Goal: Book appointment/travel/reservation

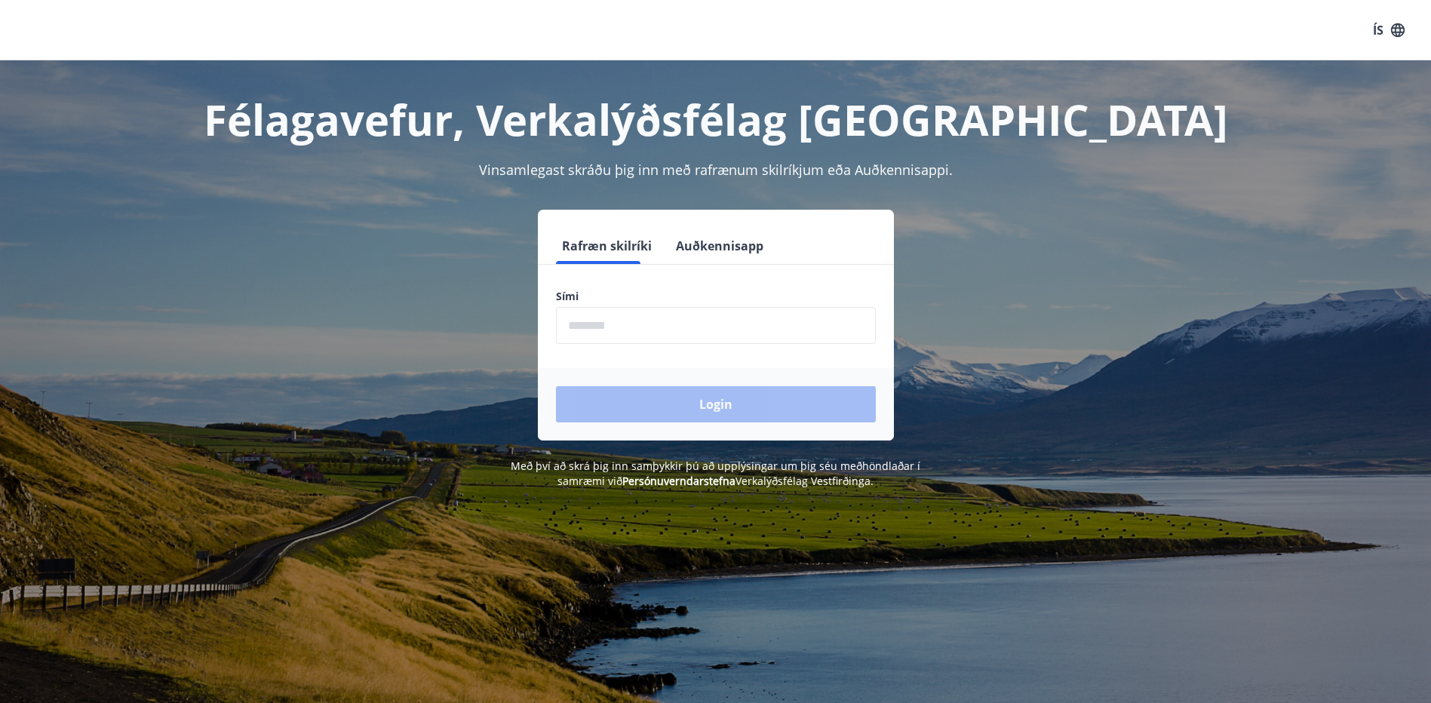
click at [595, 333] on input "phone" at bounding box center [716, 325] width 320 height 37
type input "********"
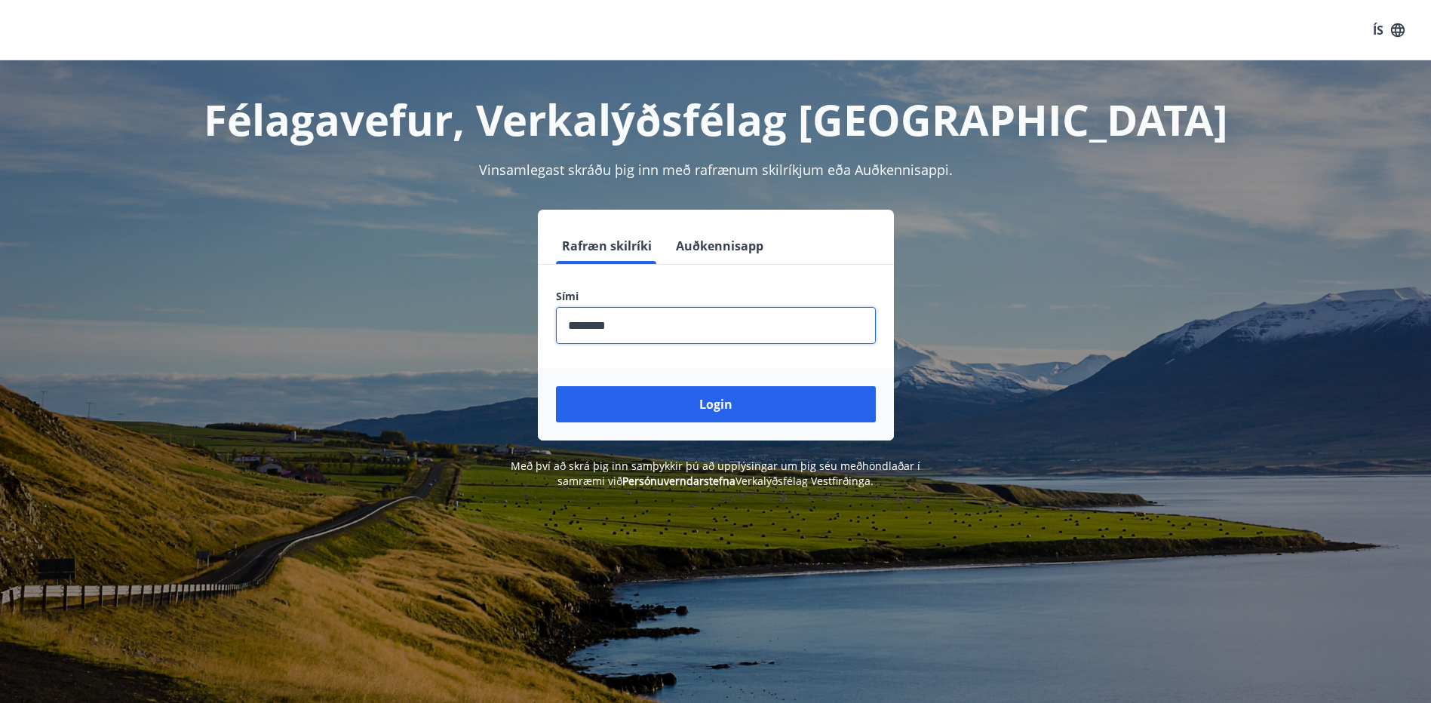
click at [637, 404] on button "Login" at bounding box center [716, 404] width 320 height 36
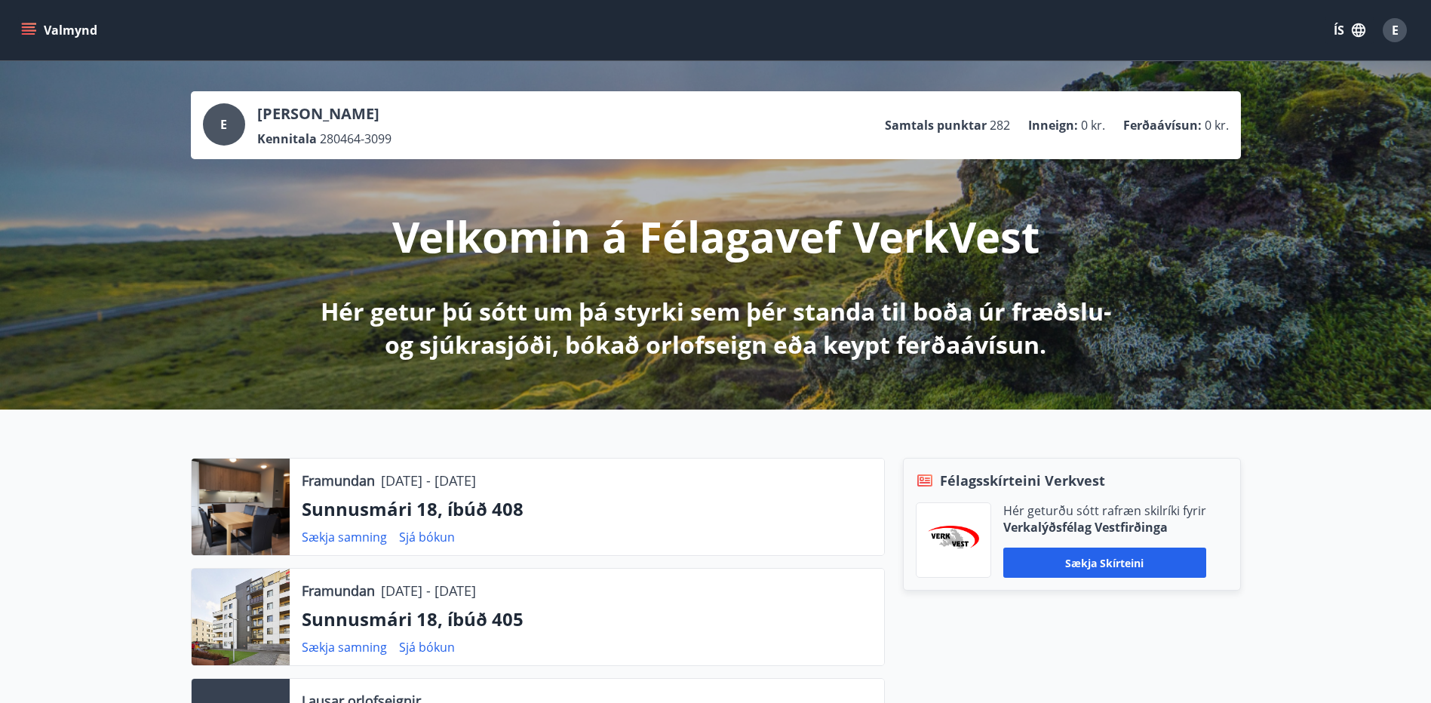
click at [28, 25] on icon "menu" at bounding box center [28, 30] width 15 height 15
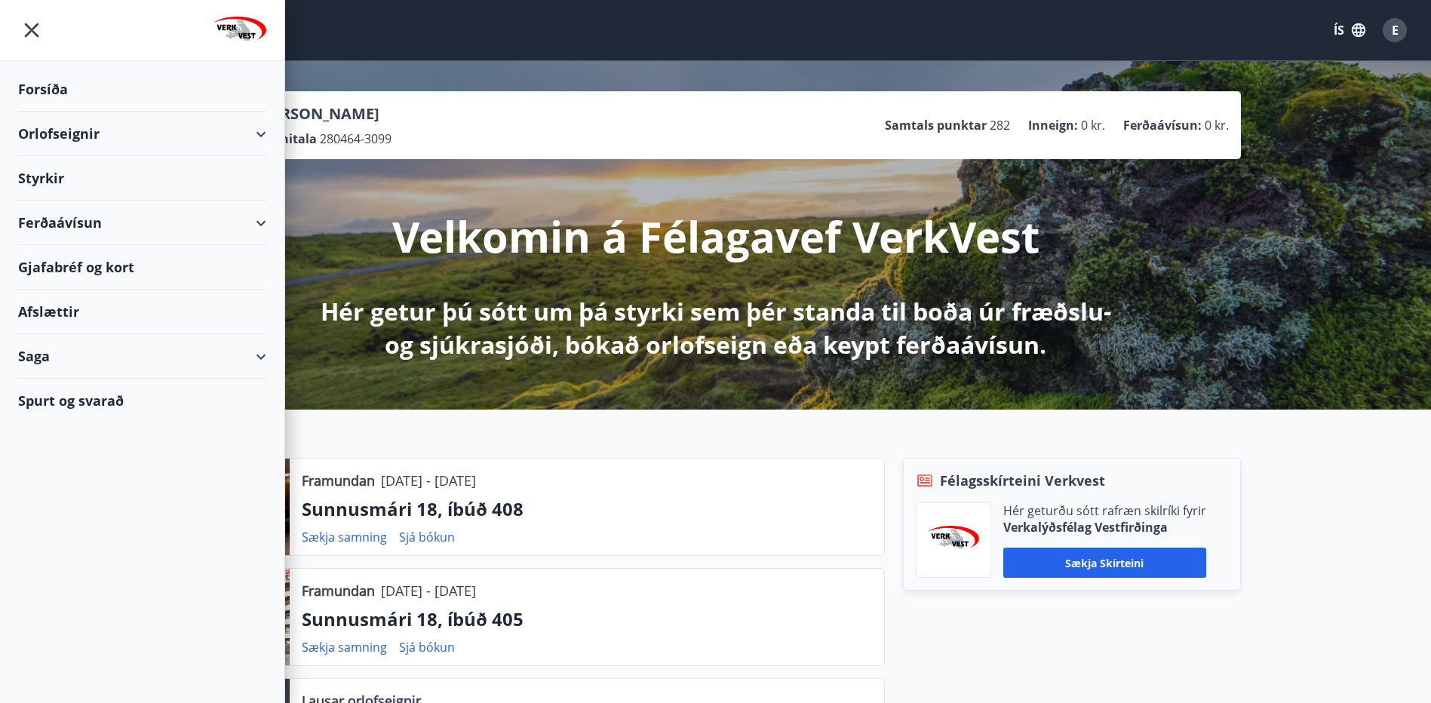
click at [41, 134] on div "Orlofseignir" at bounding box center [142, 134] width 248 height 45
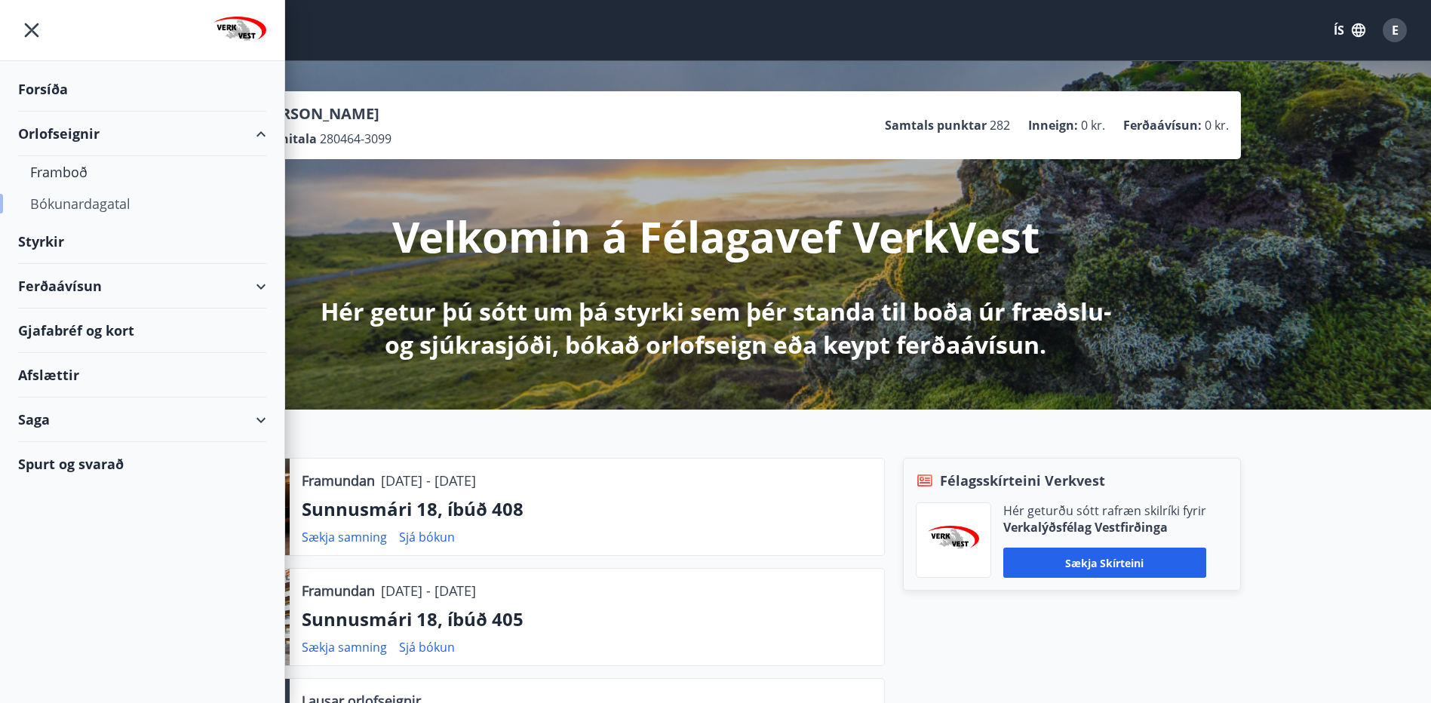
click at [100, 201] on div "Bókunardagatal" at bounding box center [142, 204] width 224 height 32
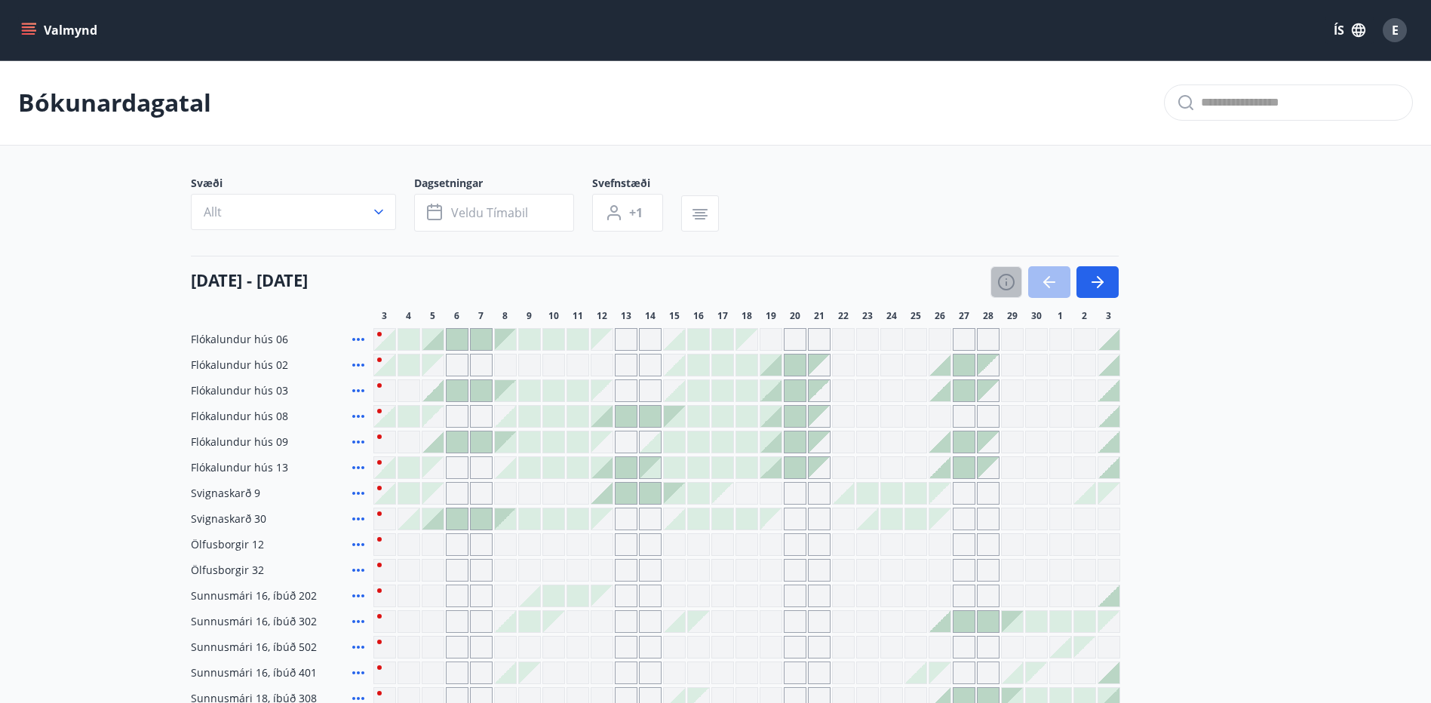
click at [1004, 281] on icon "button" at bounding box center [1006, 282] width 18 height 18
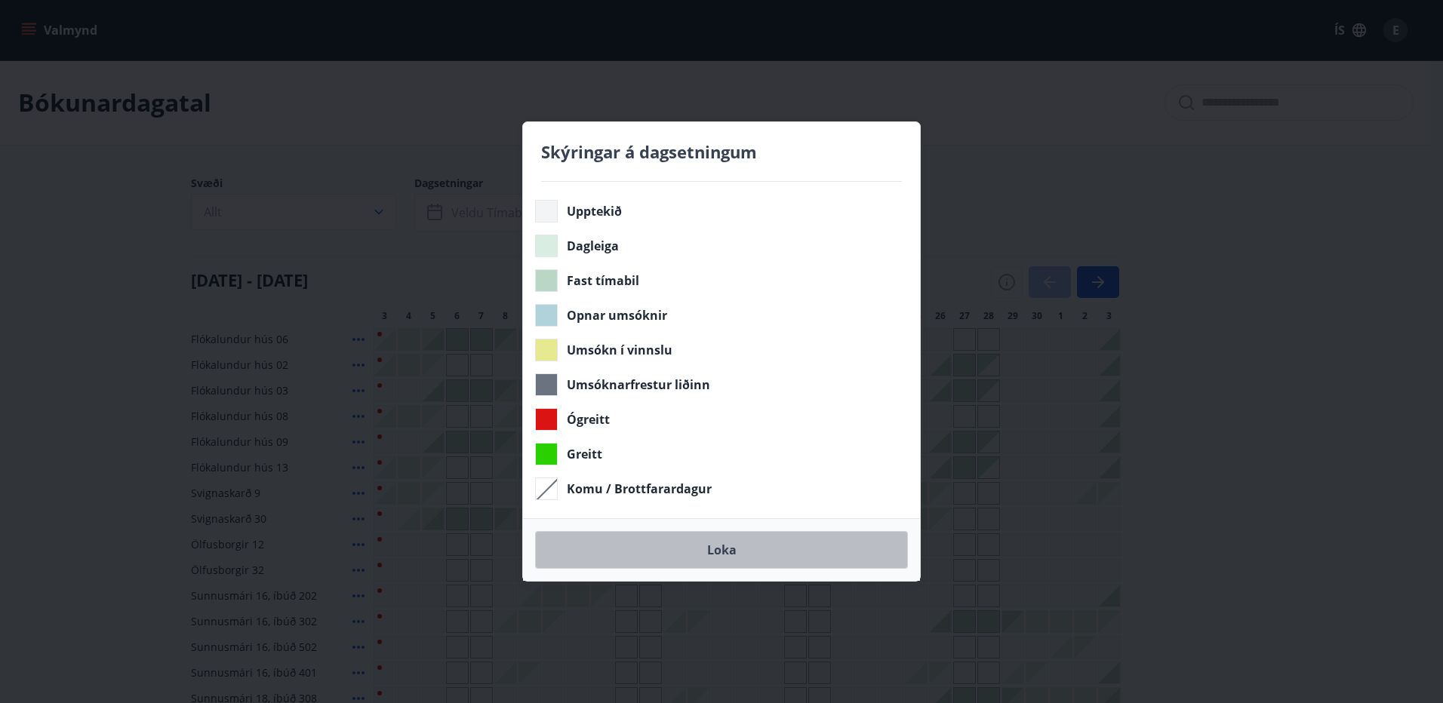
click at [736, 553] on button "Loka" at bounding box center [721, 550] width 373 height 38
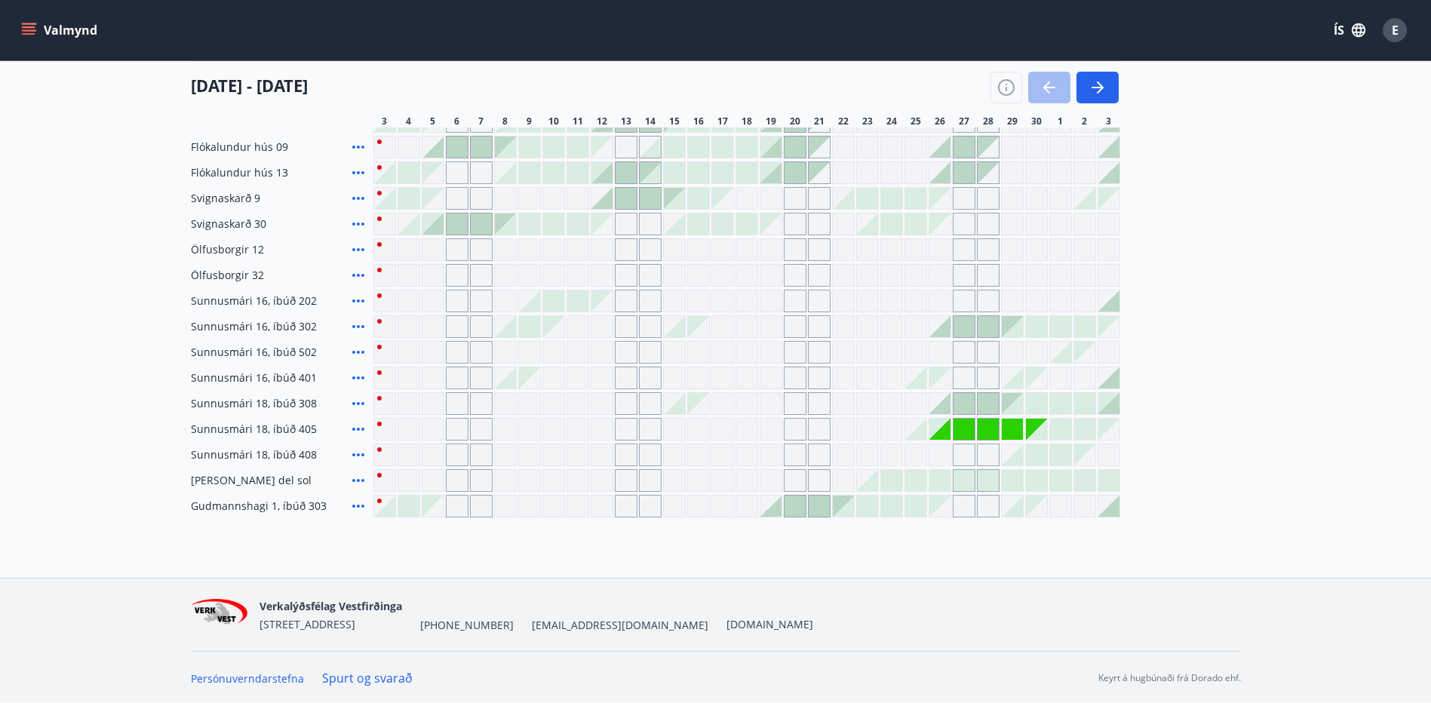
scroll to position [297, 0]
click at [1338, 103] on main "Bókunardagatal Svæði Allt Dagsetningar Veldu tímabil Svefnstæði +1 [DATE] - [DA…" at bounding box center [715, 140] width 1431 height 752
click at [1003, 89] on icon "button" at bounding box center [1006, 87] width 18 height 18
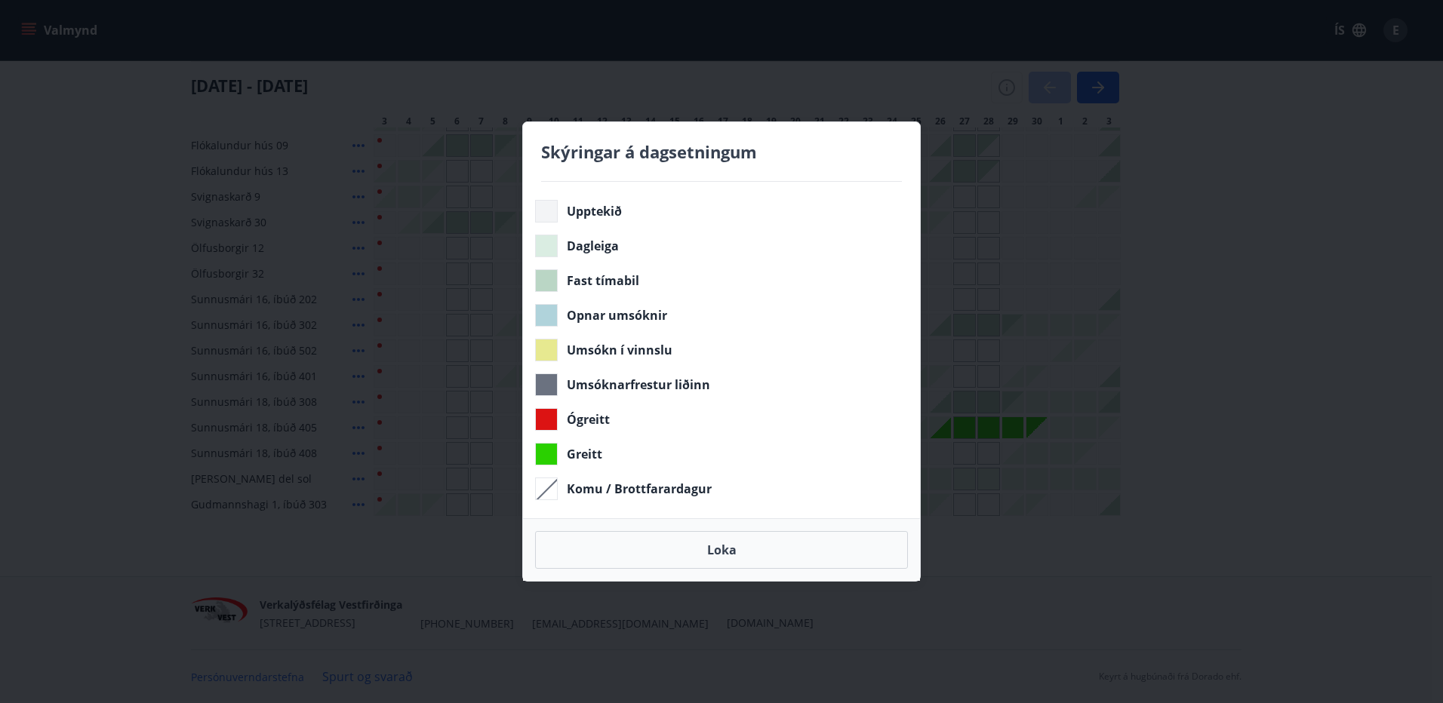
click at [1004, 89] on div "Skýringar á dagsetningum Upptekið Dagleiga Fast tímabil Opnar umsóknir Umsókn í…" at bounding box center [721, 351] width 1443 height 703
click at [1323, 201] on div "Skýringar á dagsetningum Upptekið Dagleiga Fast tímabil Opnar umsóknir Umsókn í…" at bounding box center [721, 351] width 1443 height 703
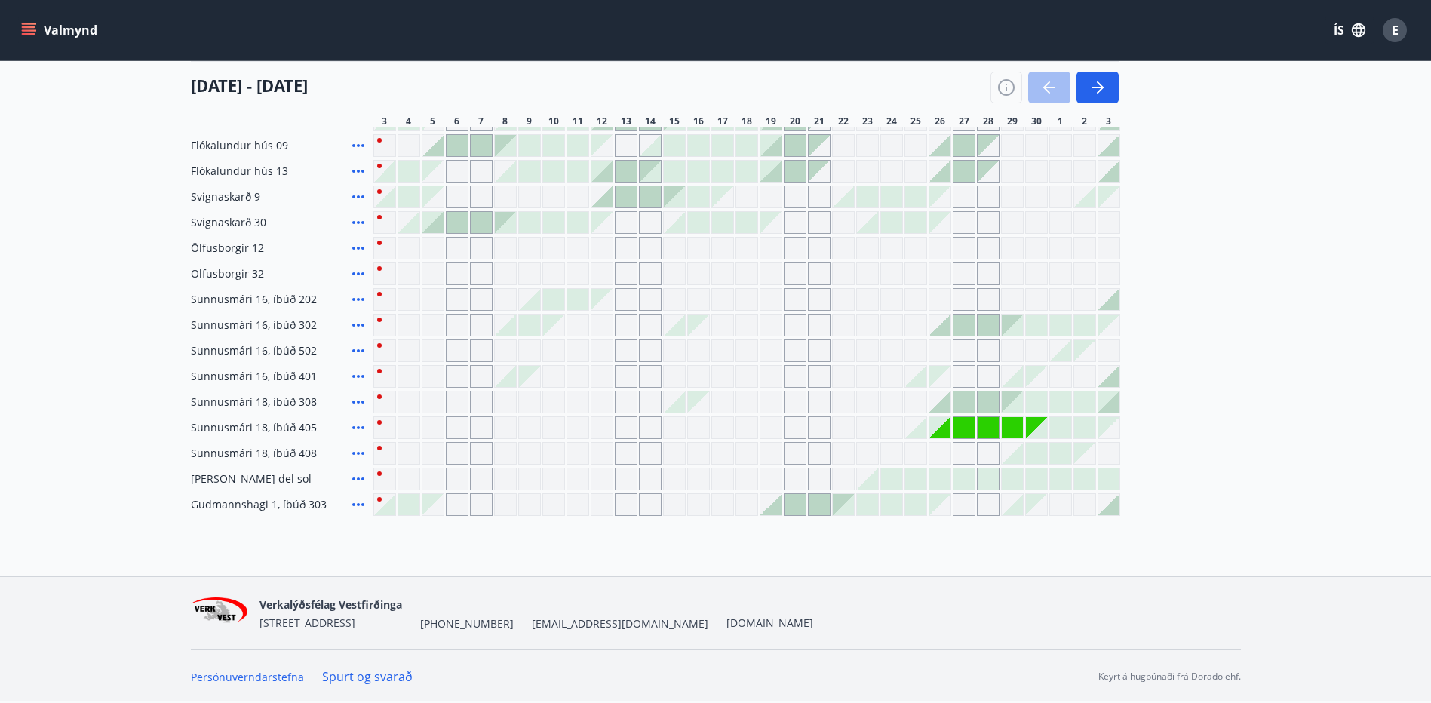
scroll to position [0, 0]
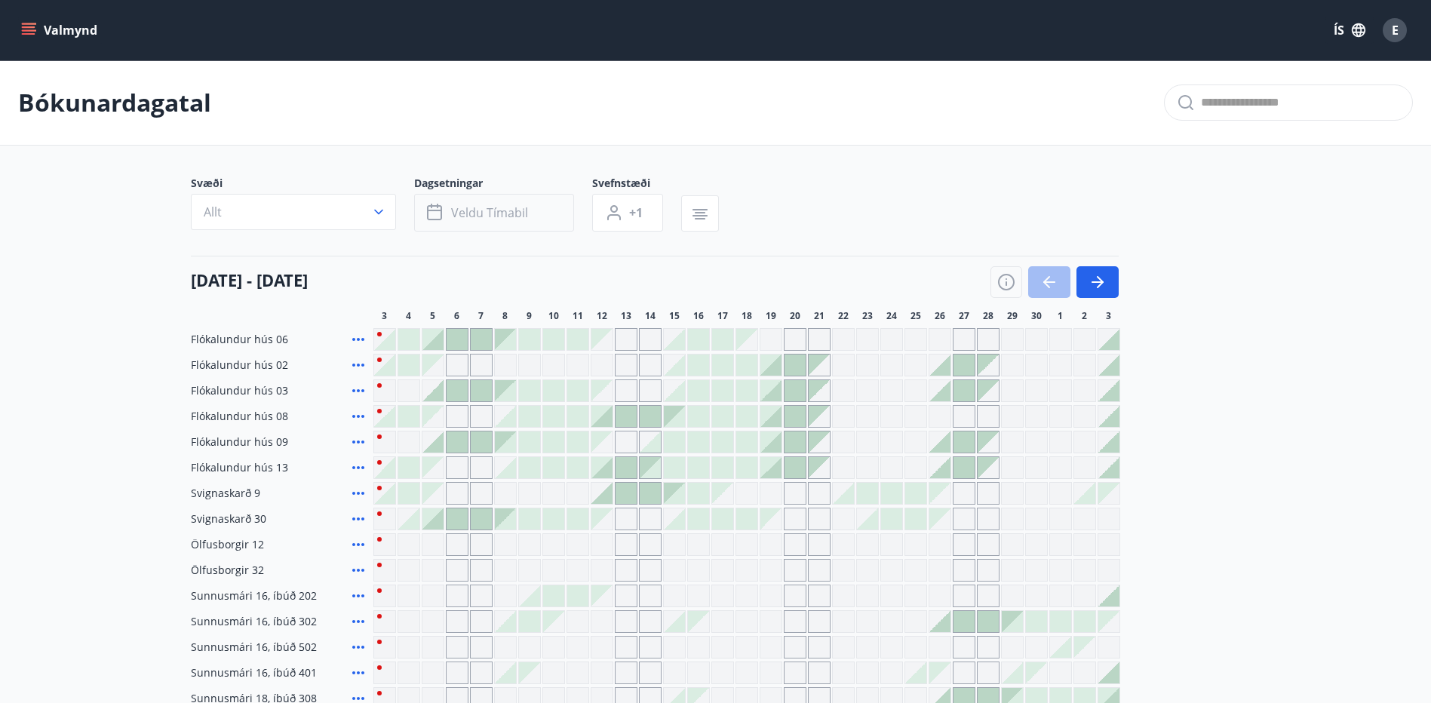
click at [507, 214] on span "Veldu tímabil" at bounding box center [489, 212] width 77 height 17
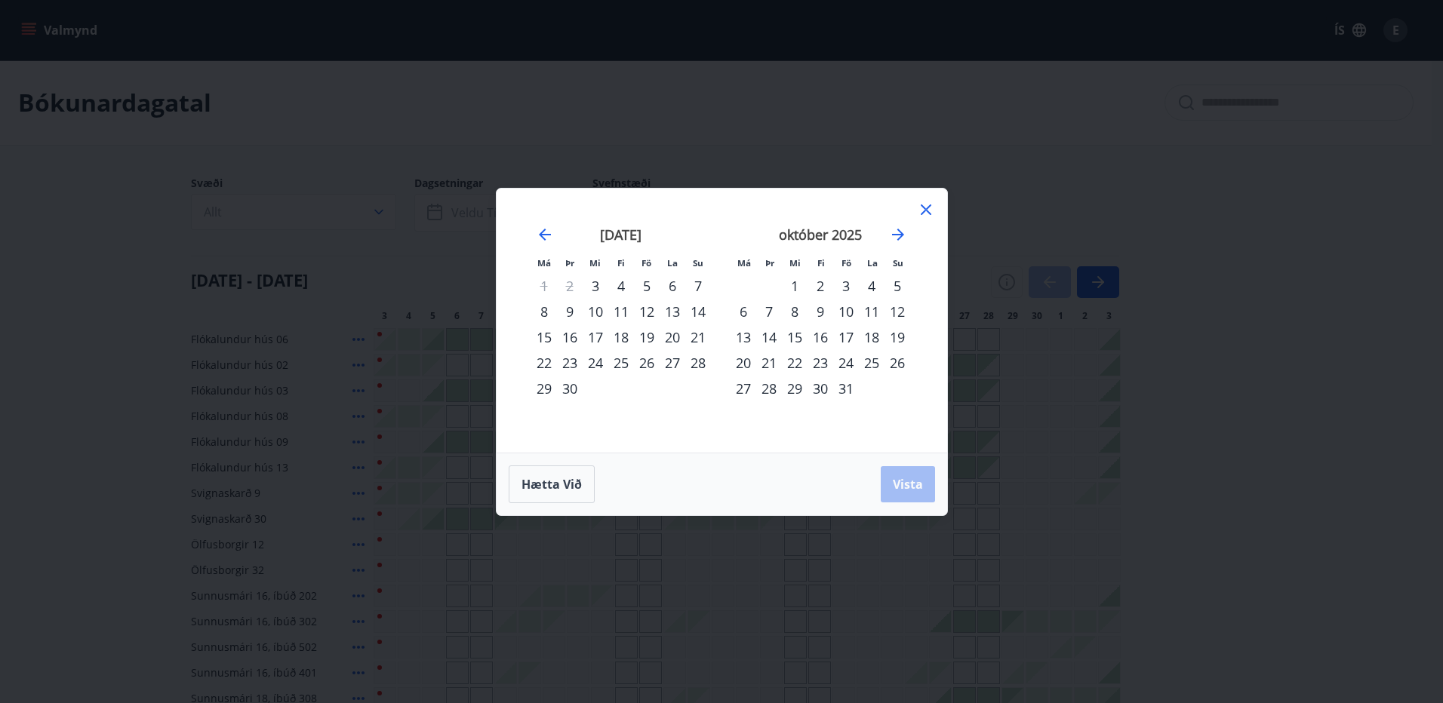
click at [924, 207] on icon at bounding box center [925, 209] width 11 height 11
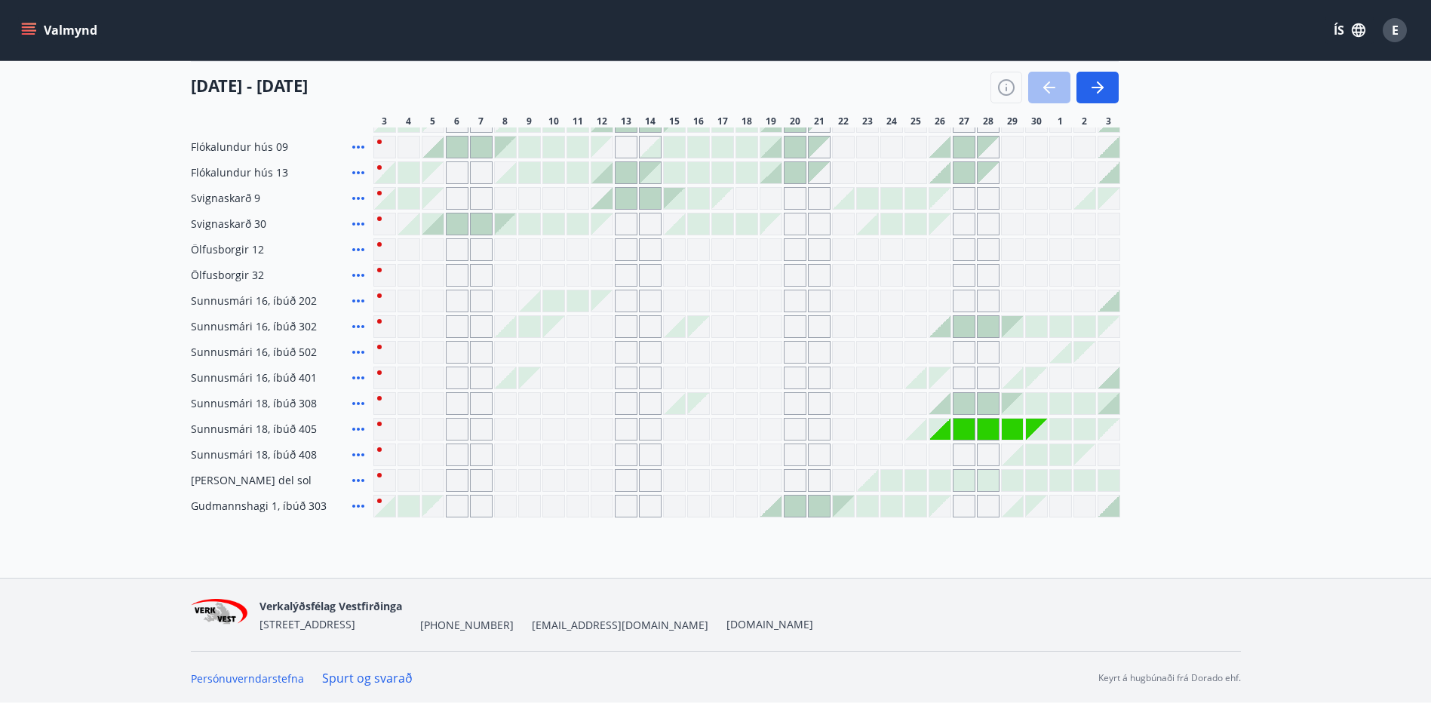
scroll to position [297, 0]
click at [1331, 114] on main "Bókunardagatal Svæði Allt Dagsetningar Veldu tímabil Svefnstæði +1 [DATE] - [DA…" at bounding box center [715, 140] width 1431 height 752
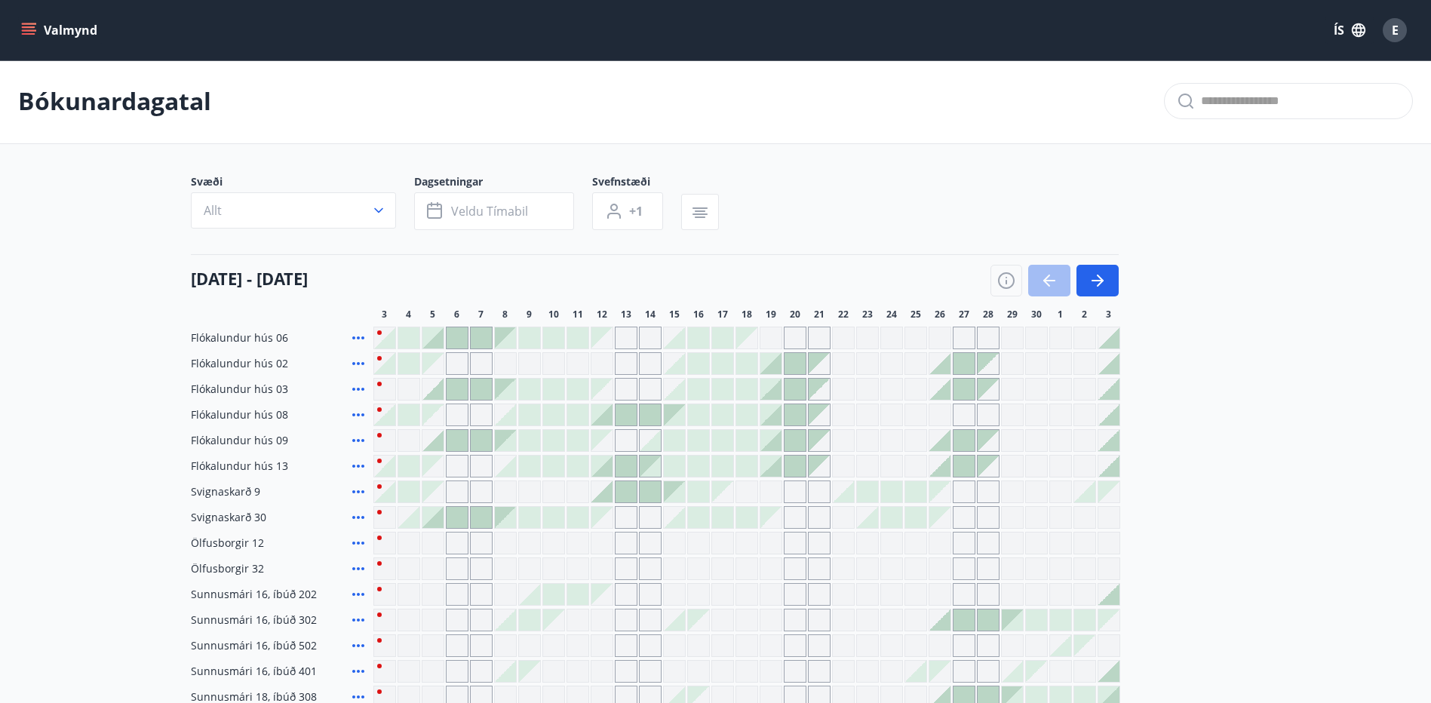
scroll to position [0, 0]
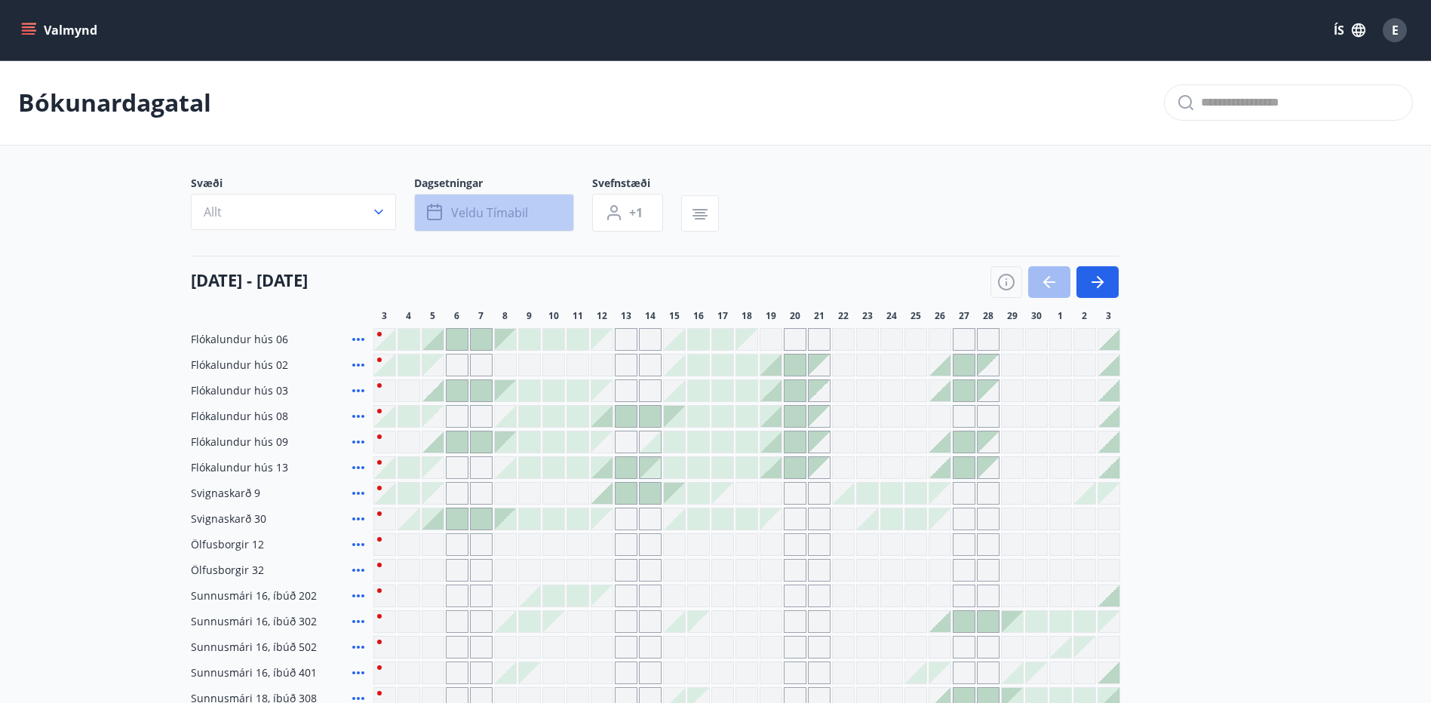
click at [496, 212] on span "Veldu tímabil" at bounding box center [489, 212] width 77 height 17
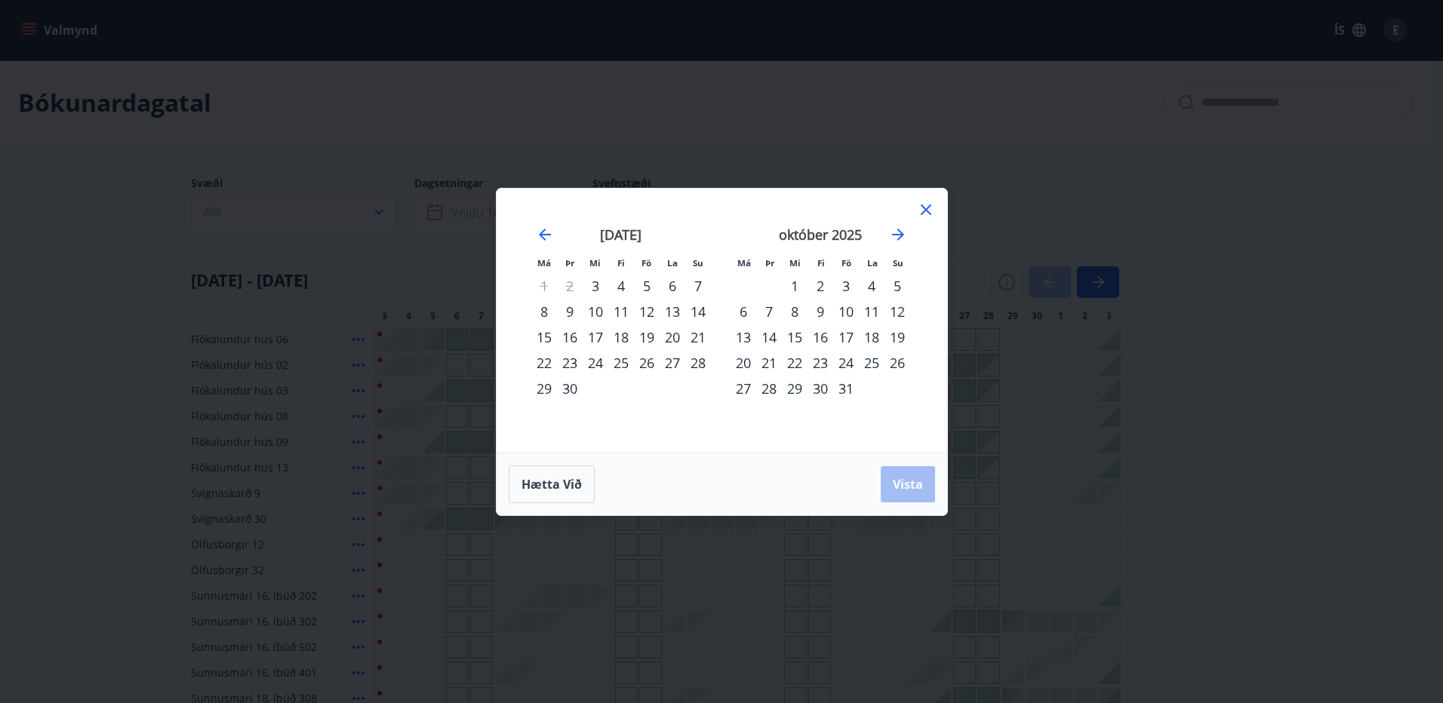
click at [545, 386] on div "29" at bounding box center [544, 389] width 26 height 26
click at [929, 208] on icon at bounding box center [926, 210] width 18 height 18
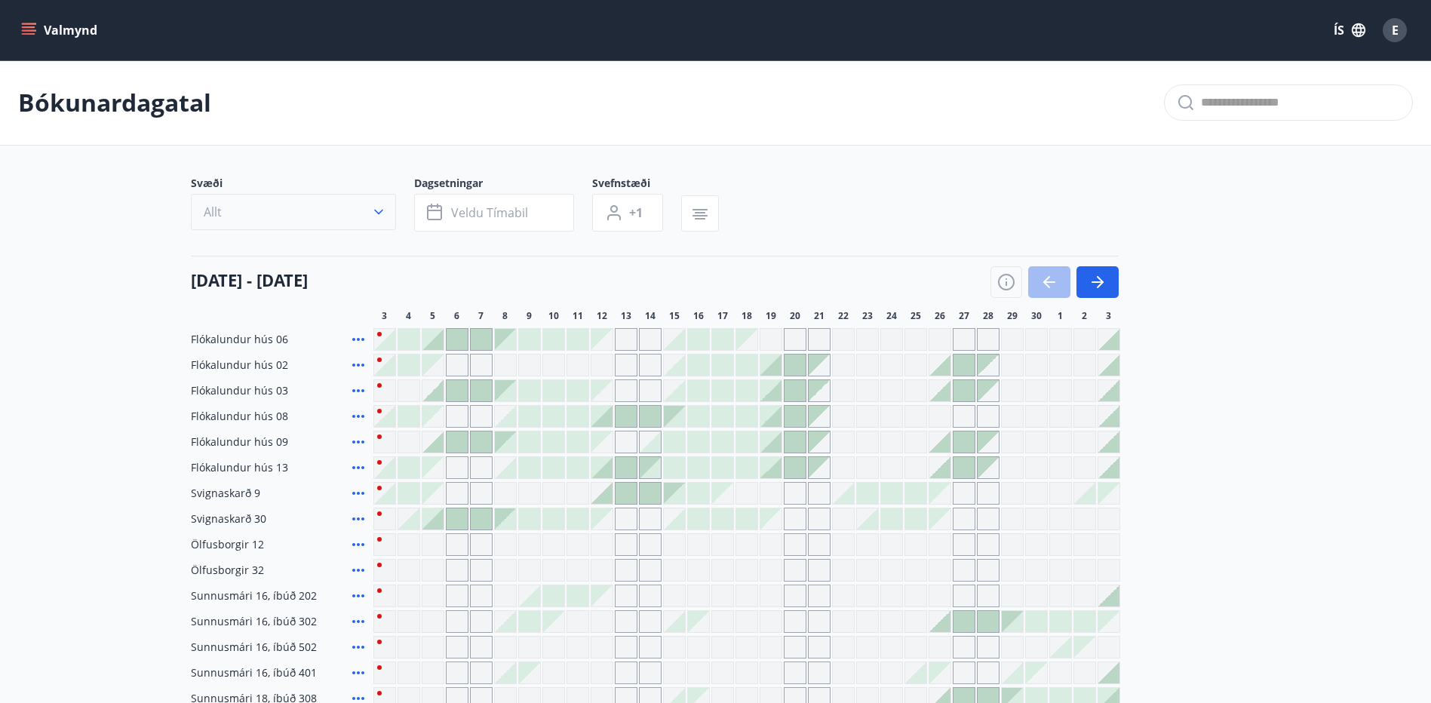
click at [359, 212] on button "Allt" at bounding box center [293, 212] width 205 height 36
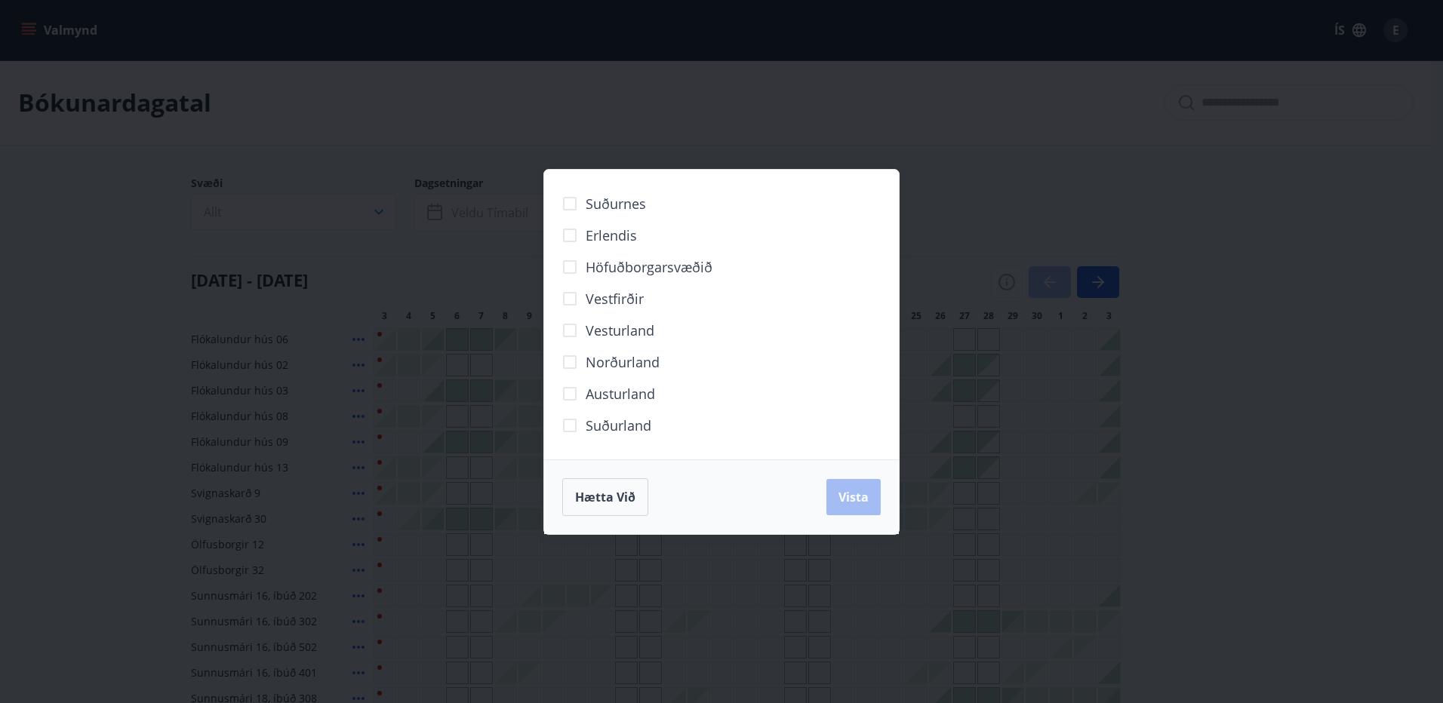
click at [378, 212] on div "Suðurnes Erlendis Höfuðborgarsvæðið [GEOGRAPHIC_DATA] [GEOGRAPHIC_DATA] [GEOGRA…" at bounding box center [721, 351] width 1443 height 703
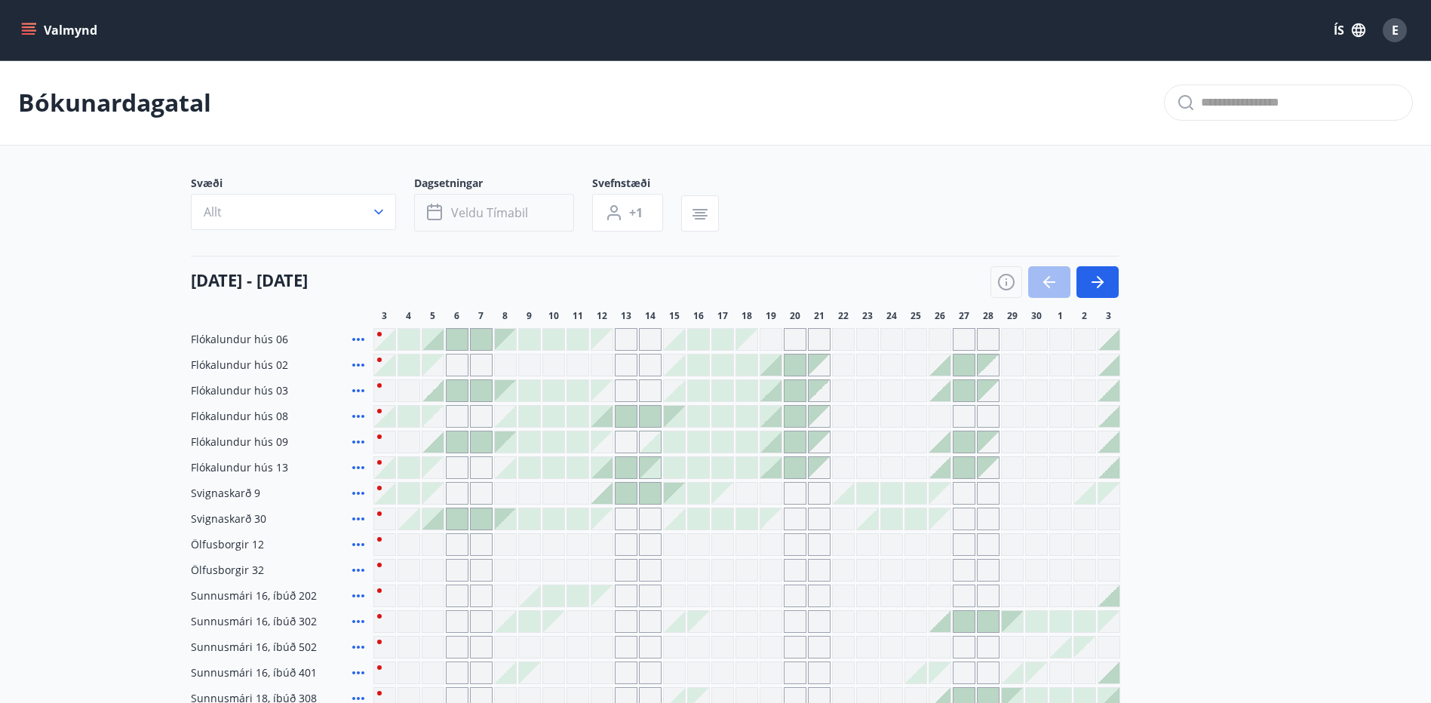
click at [478, 214] on span "Veldu tímabil" at bounding box center [489, 212] width 77 height 17
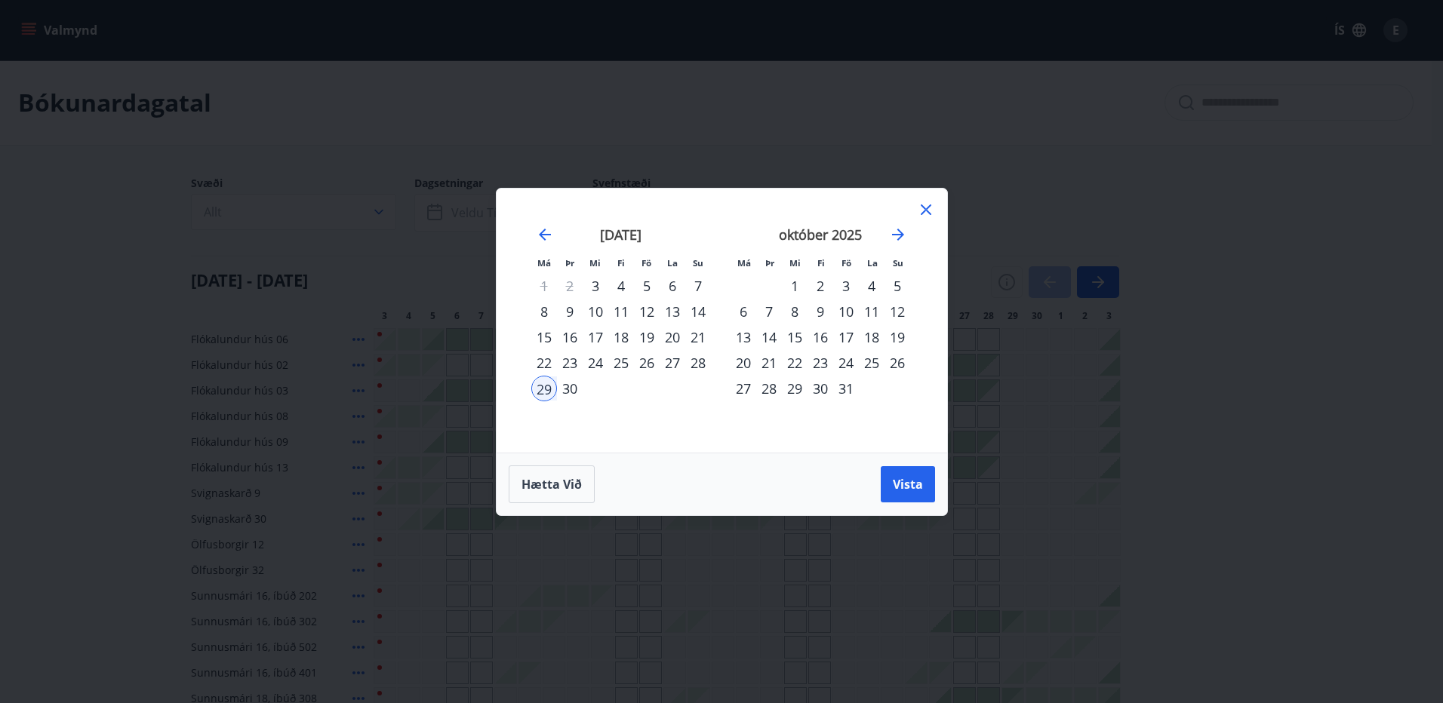
click at [543, 388] on div "29" at bounding box center [544, 389] width 26 height 26
click at [818, 282] on div "2" at bounding box center [820, 286] width 26 height 26
click at [904, 484] on span "Vista" at bounding box center [908, 484] width 30 height 17
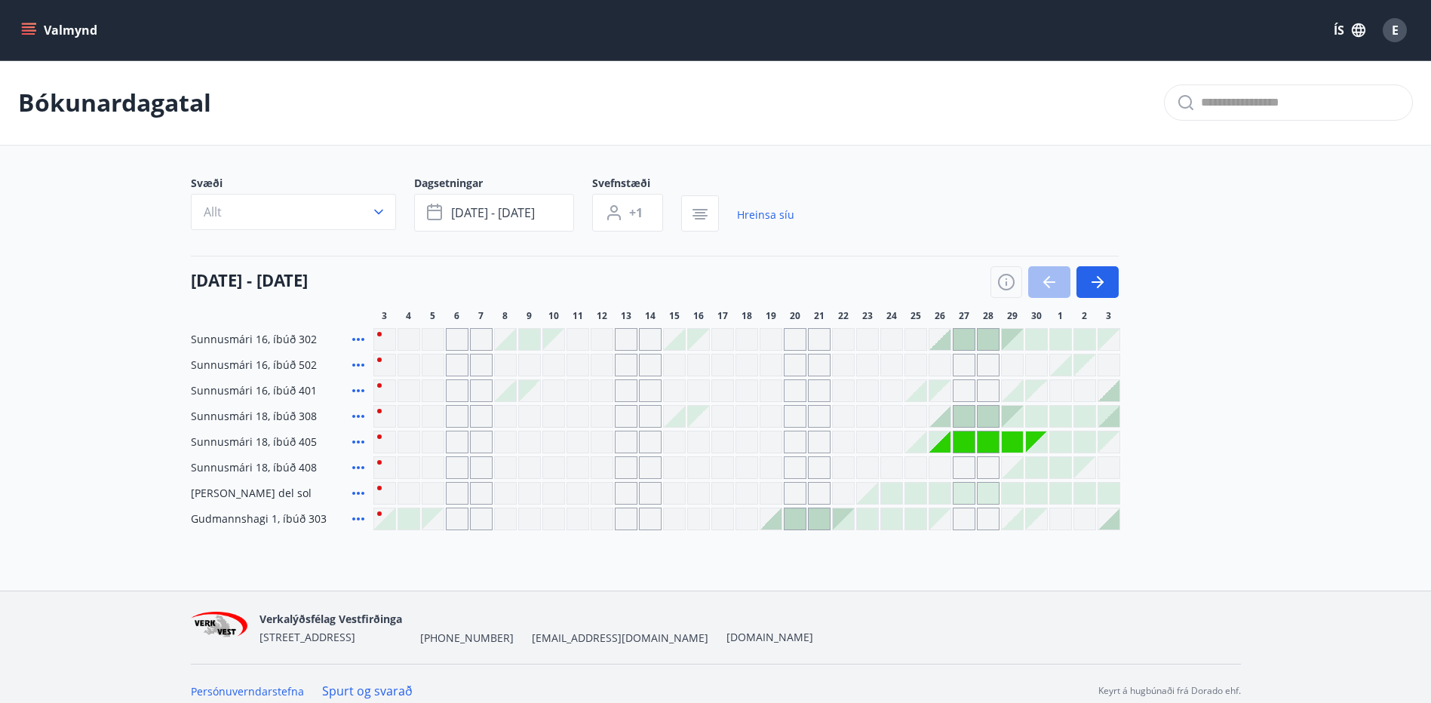
click at [26, 23] on icon "menu" at bounding box center [30, 24] width 17 height 2
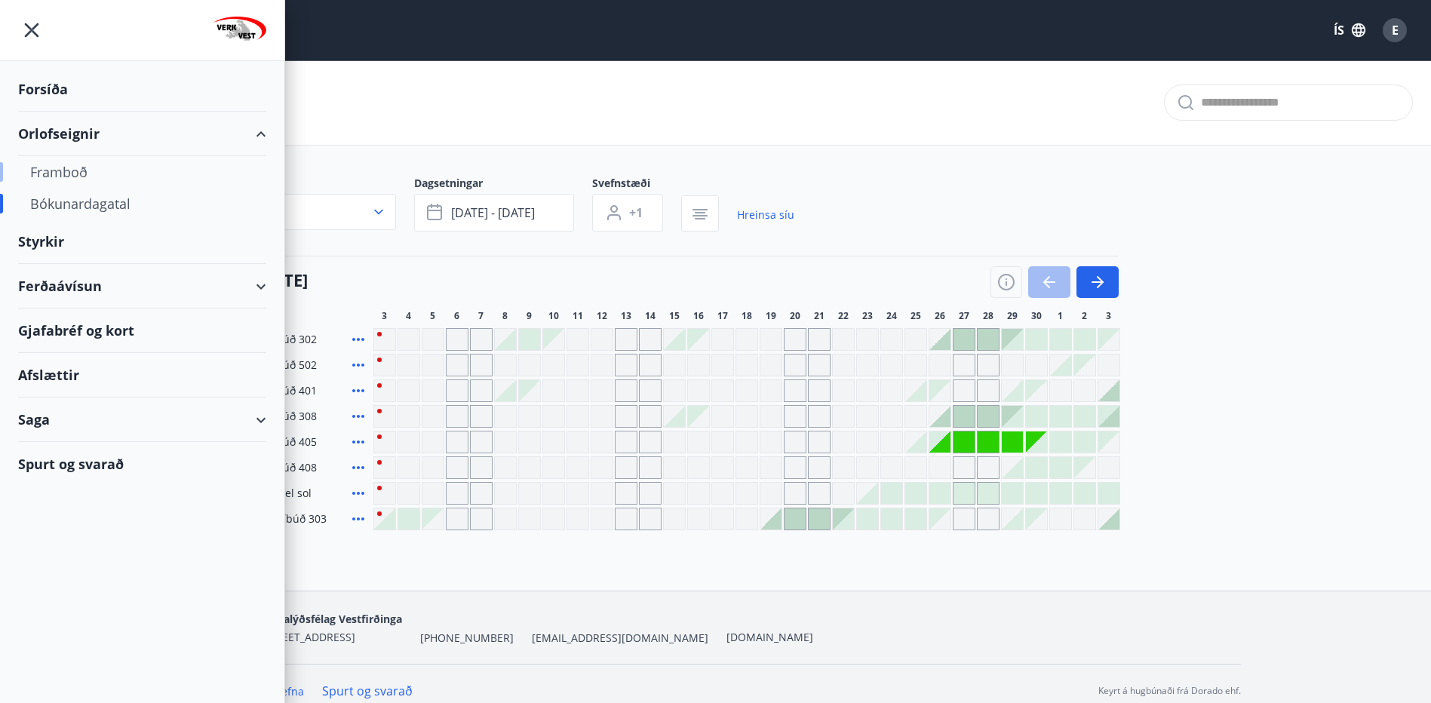
click at [72, 172] on div "Framboð" at bounding box center [142, 172] width 224 height 32
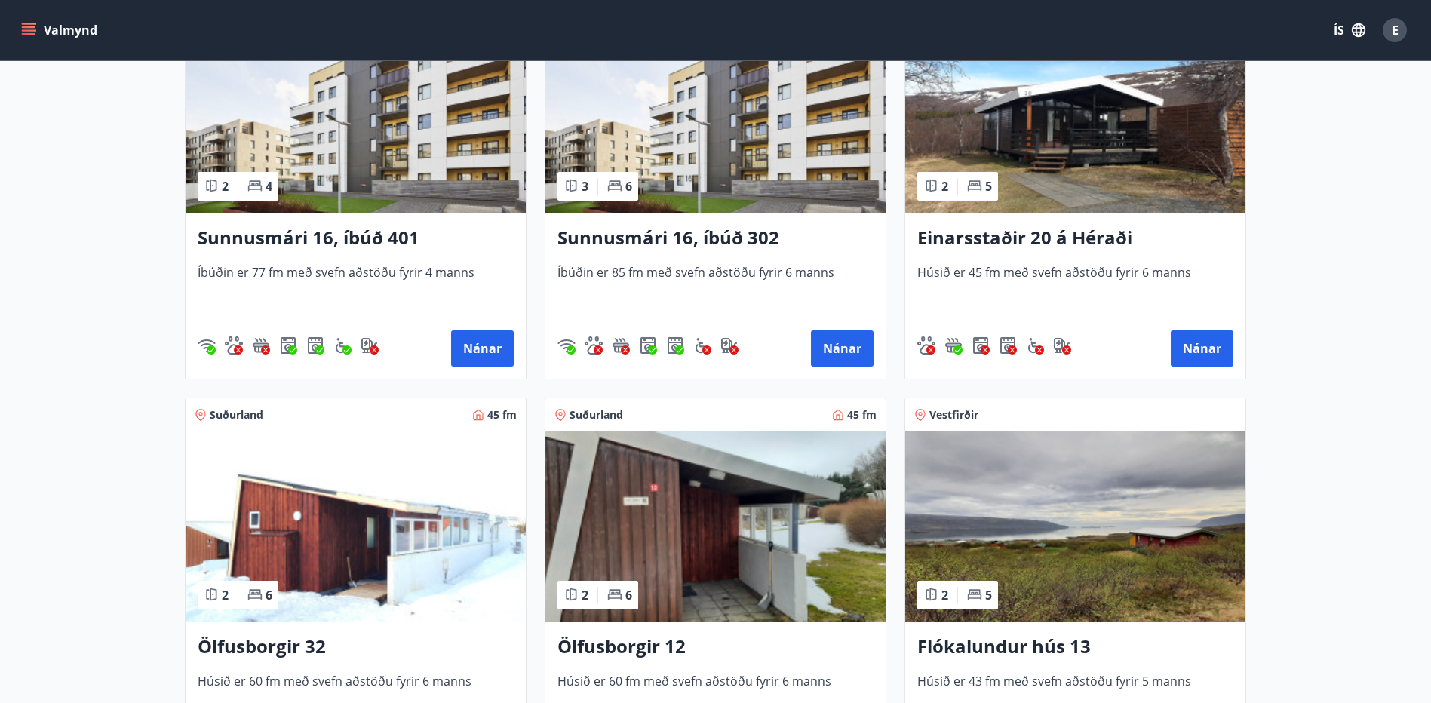
scroll to position [2112, 0]
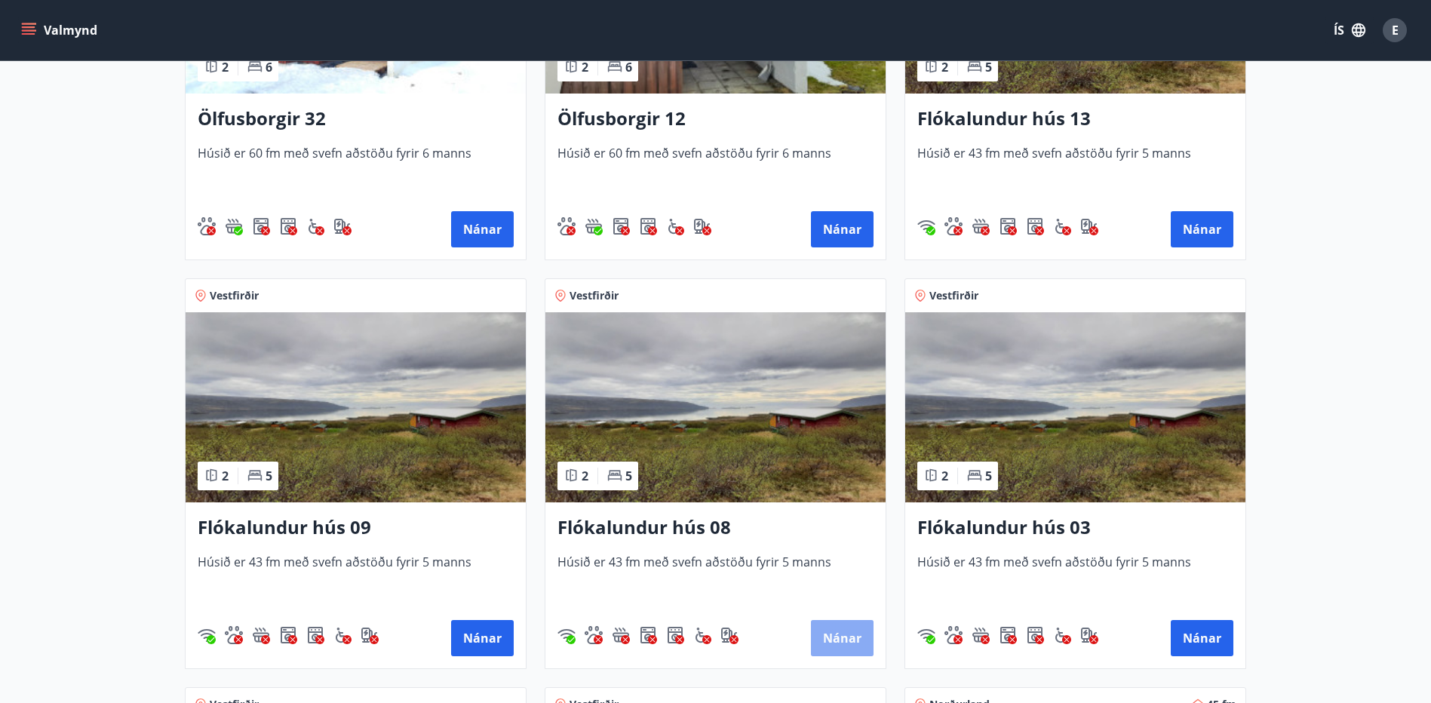
click at [840, 639] on button "Nánar" at bounding box center [842, 638] width 63 height 36
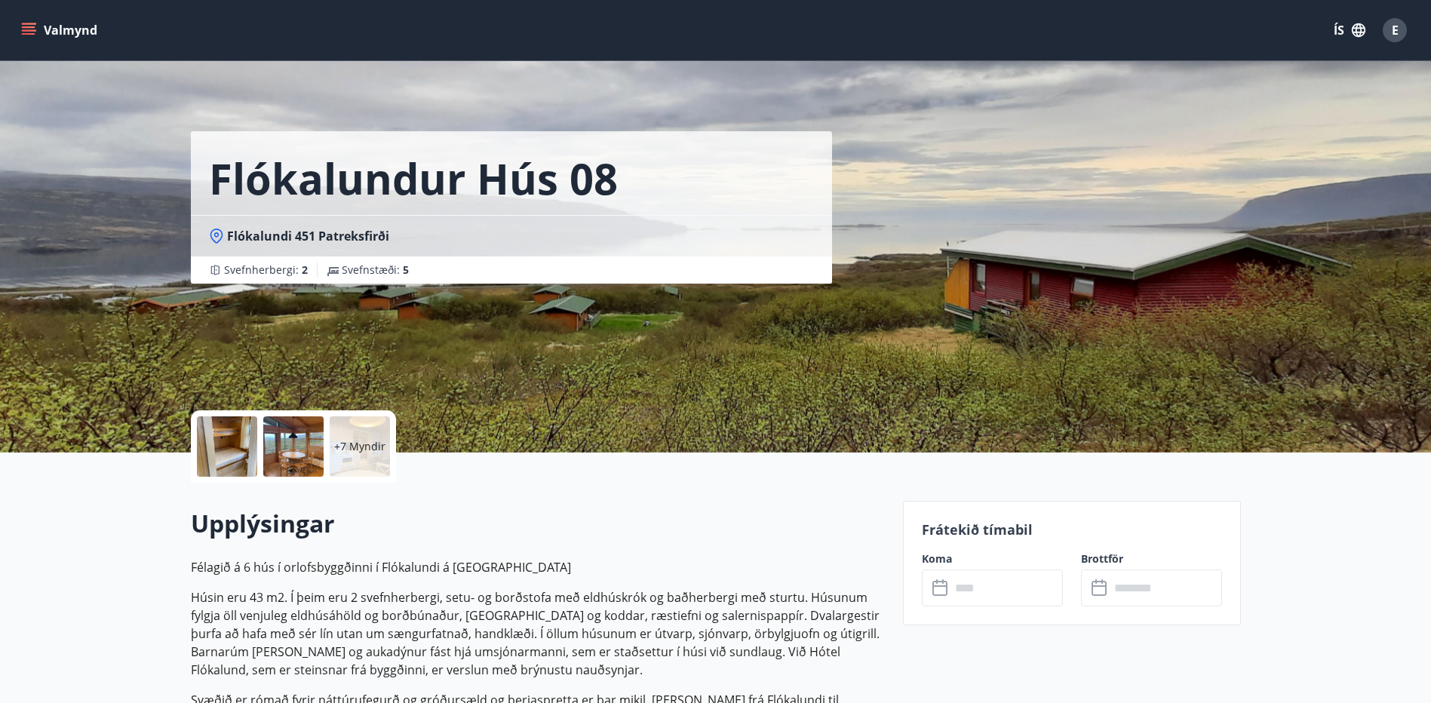
click at [1008, 591] on input "text" at bounding box center [1007, 588] width 112 height 37
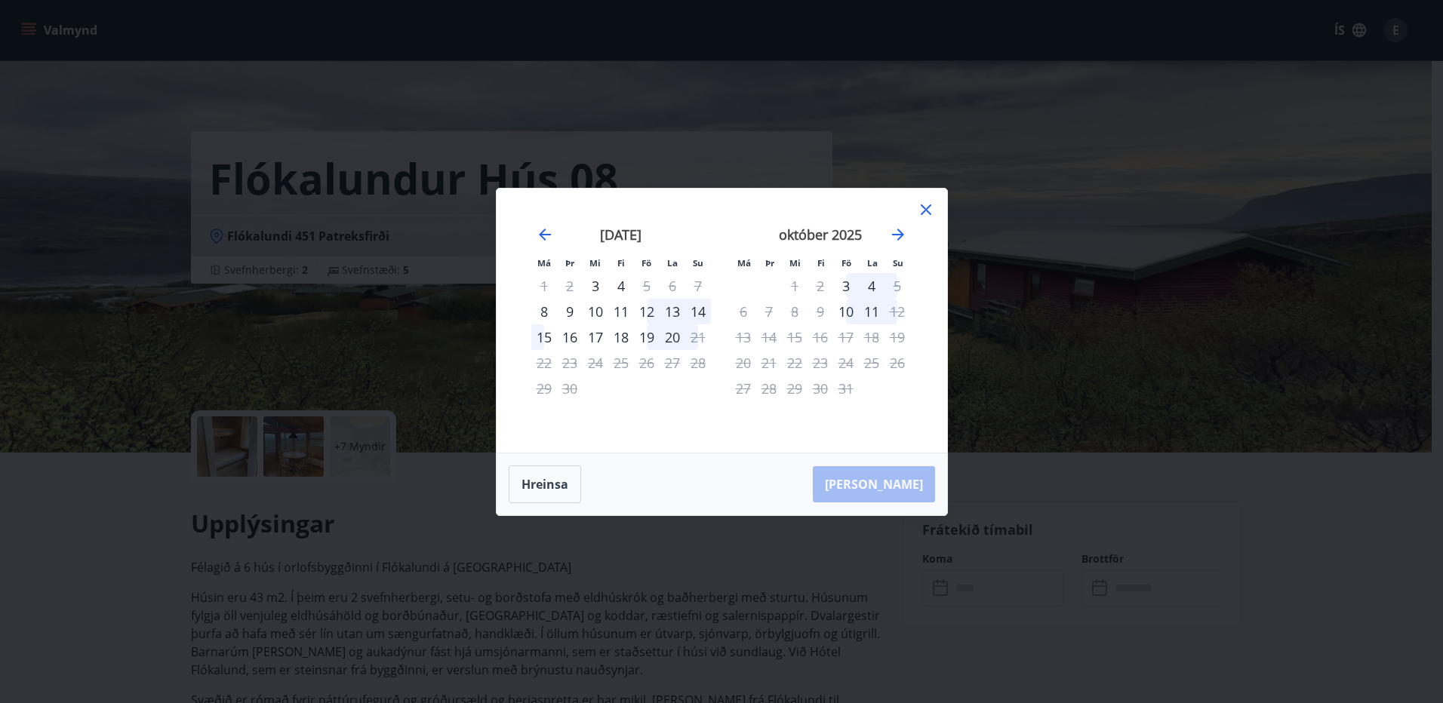
click at [928, 210] on icon at bounding box center [926, 210] width 18 height 18
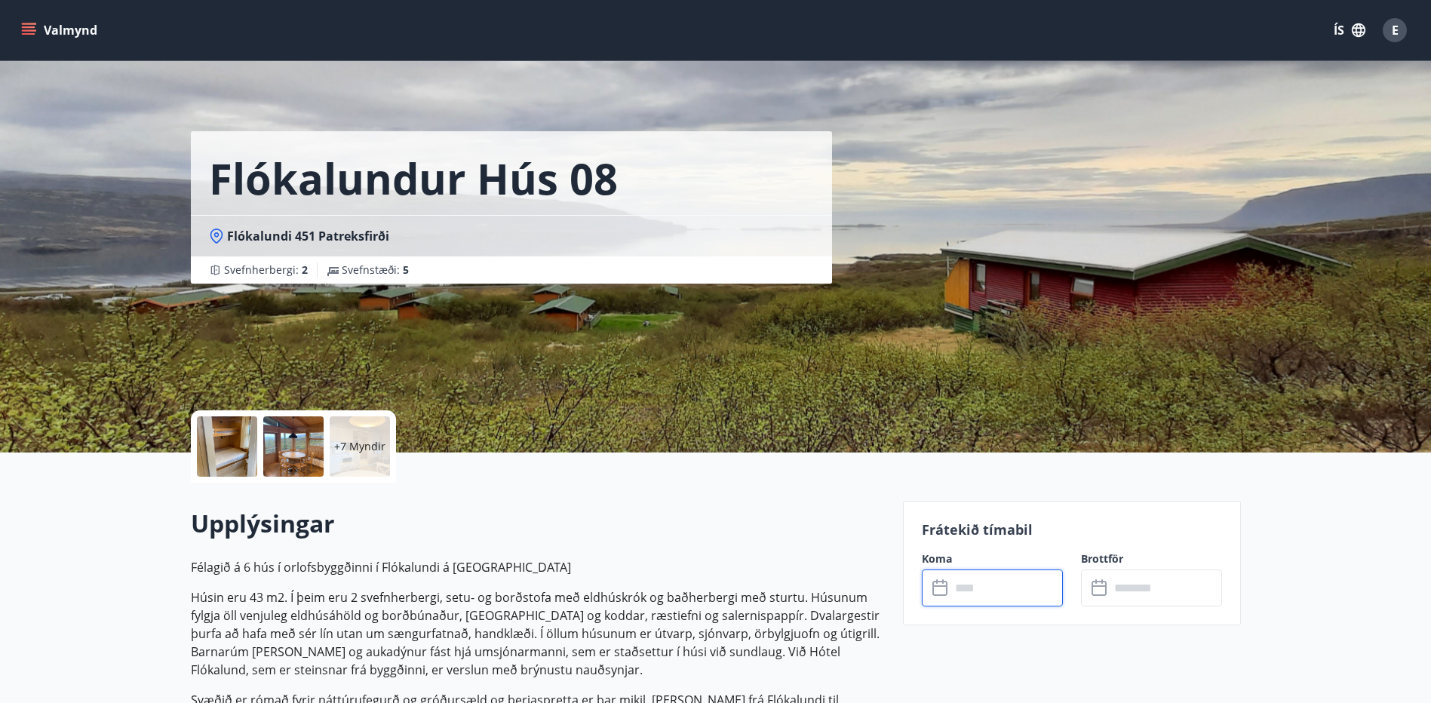
click at [352, 445] on p "+7 Myndir" at bounding box center [359, 446] width 51 height 15
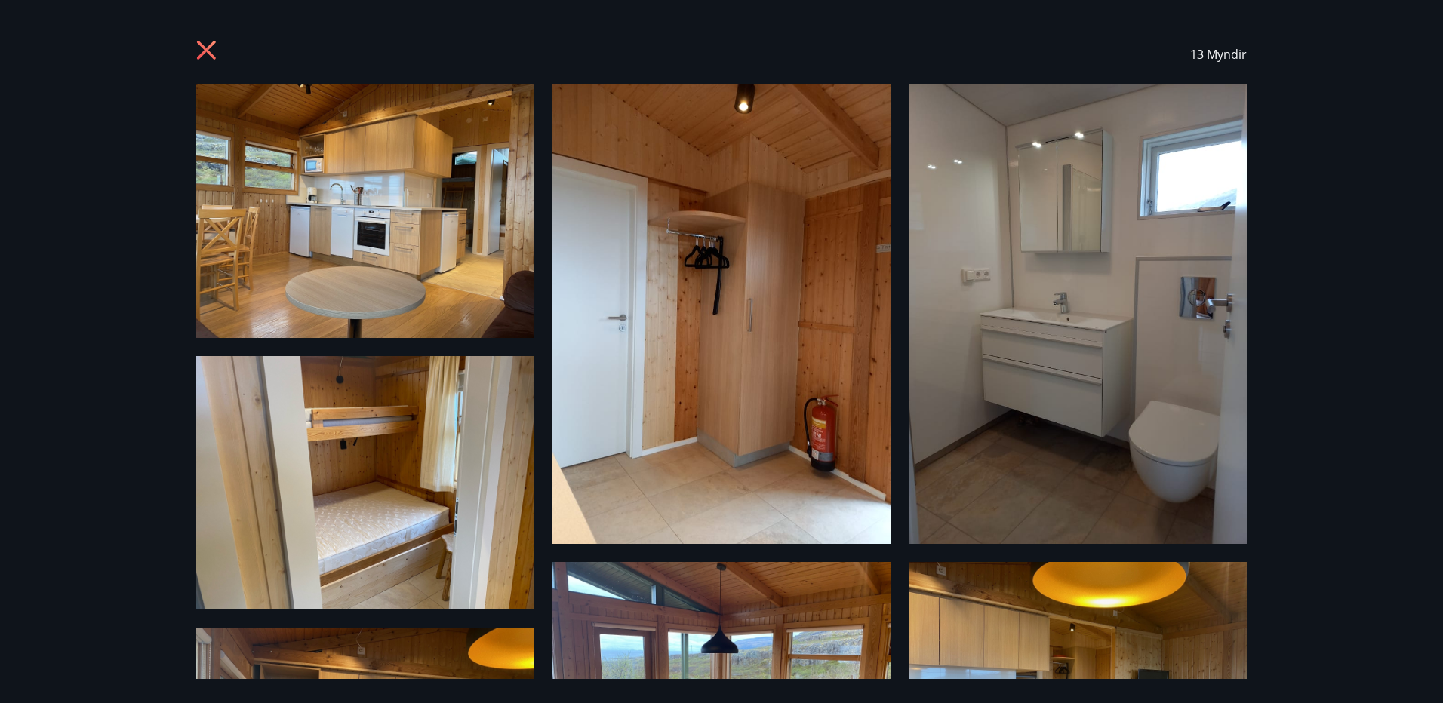
click at [212, 52] on icon at bounding box center [208, 52] width 24 height 24
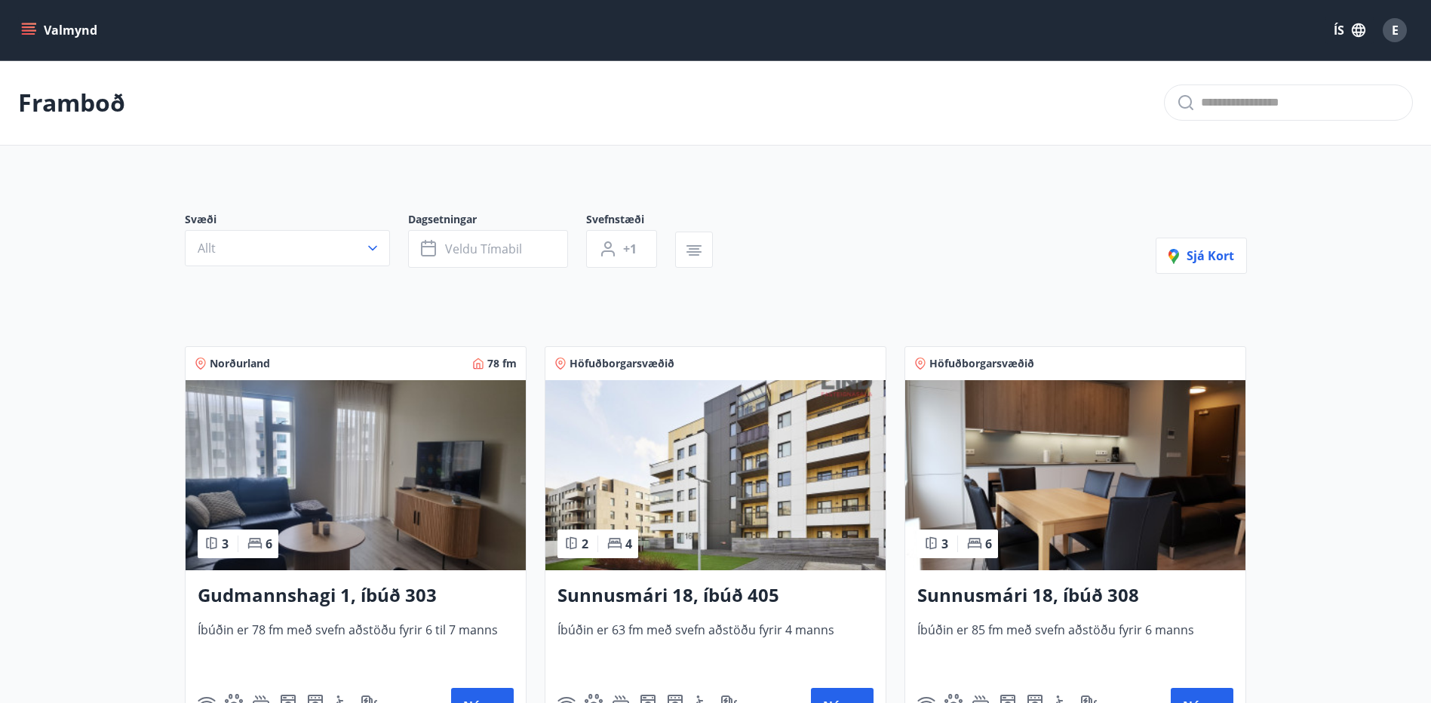
click at [312, 595] on h3 "Gudmannshagi 1, íbúð 303" at bounding box center [356, 595] width 316 height 27
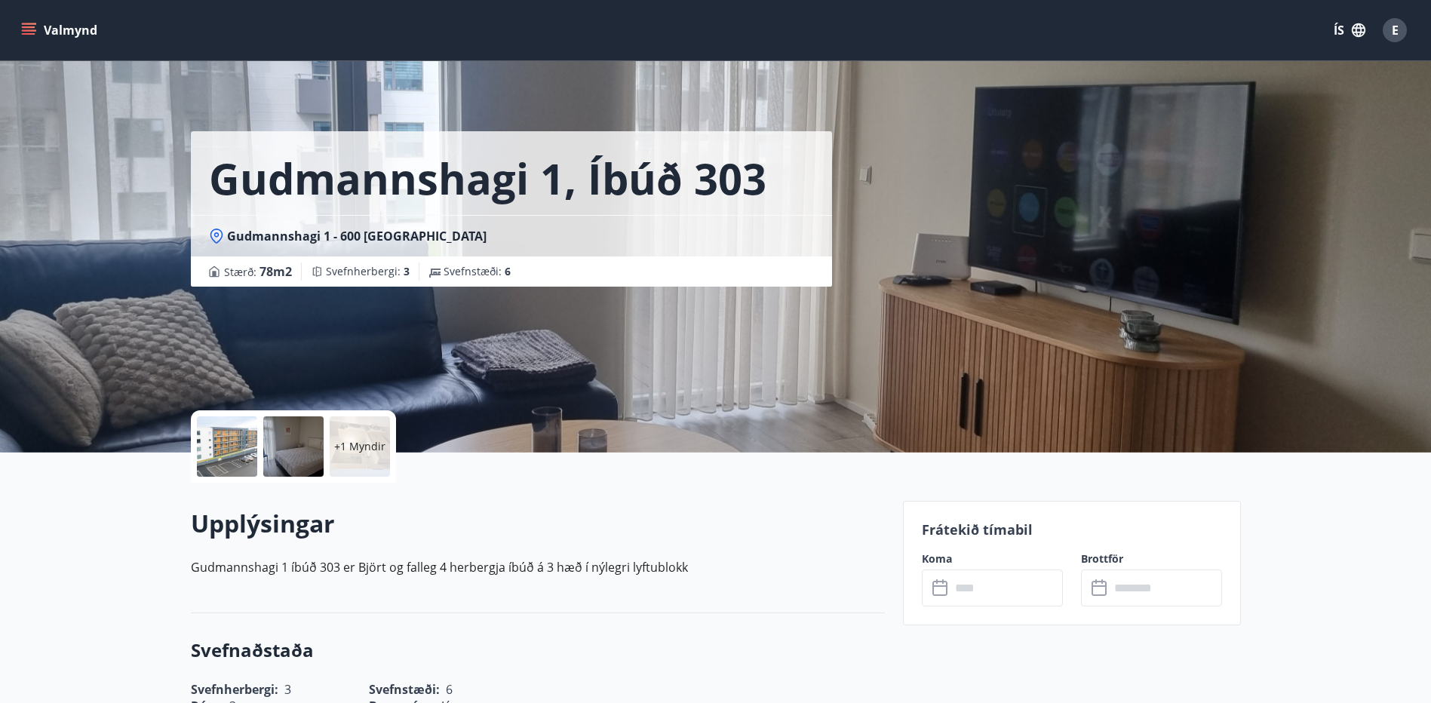
click at [228, 451] on div at bounding box center [227, 446] width 60 height 60
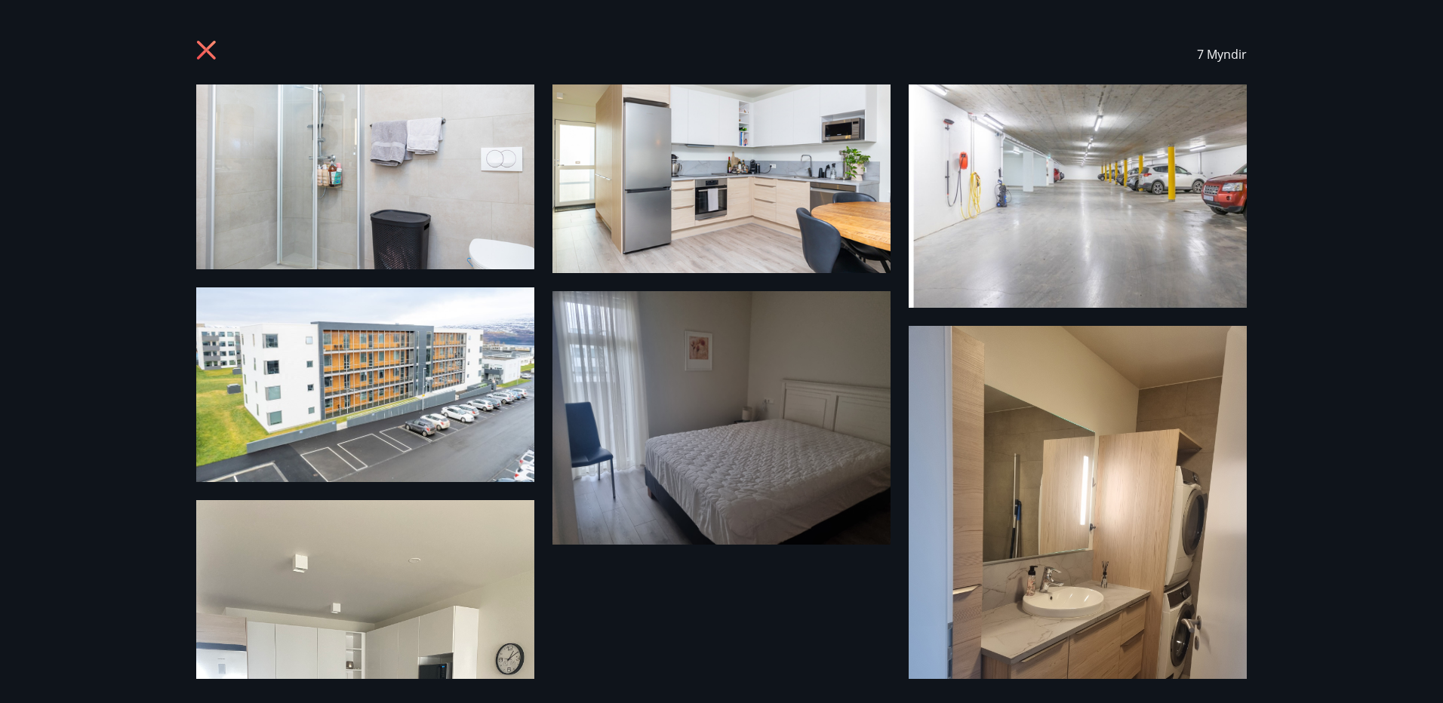
click at [204, 50] on icon at bounding box center [208, 52] width 24 height 24
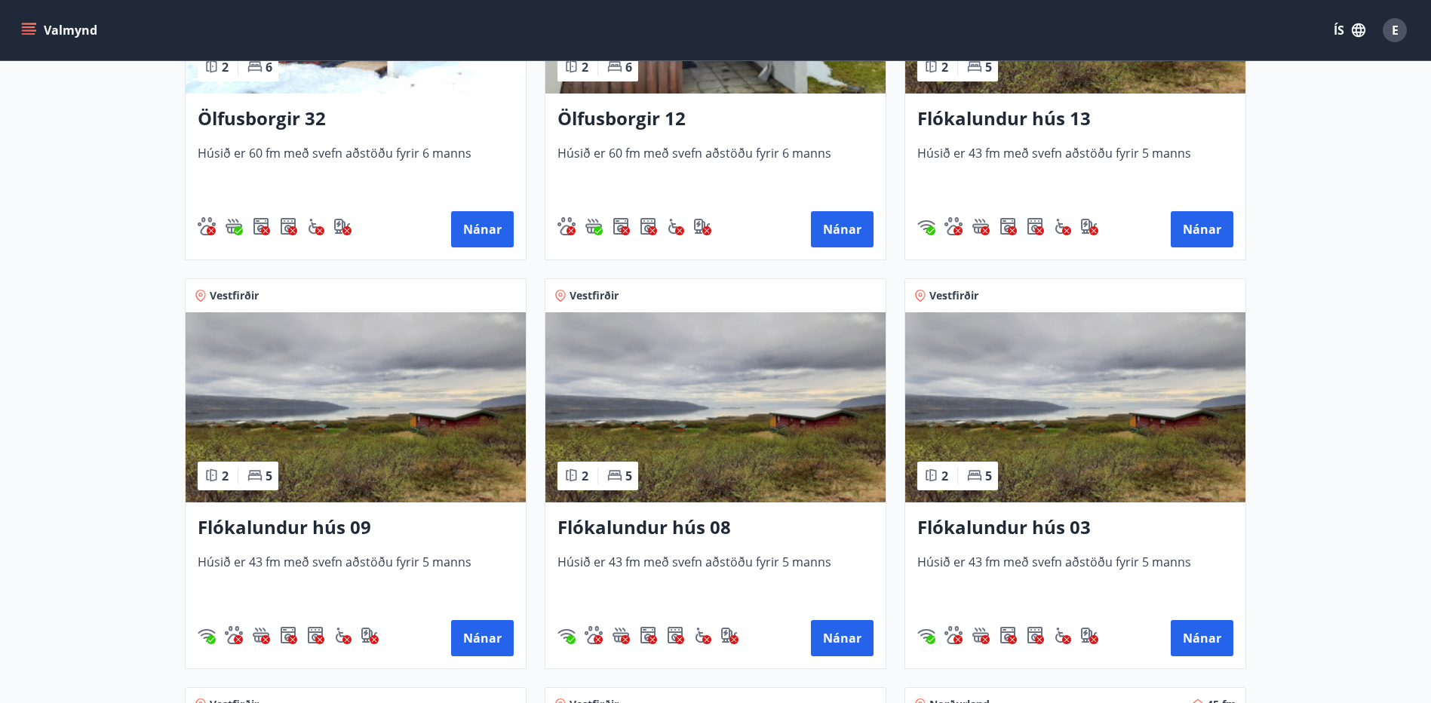
scroll to position [2641, 0]
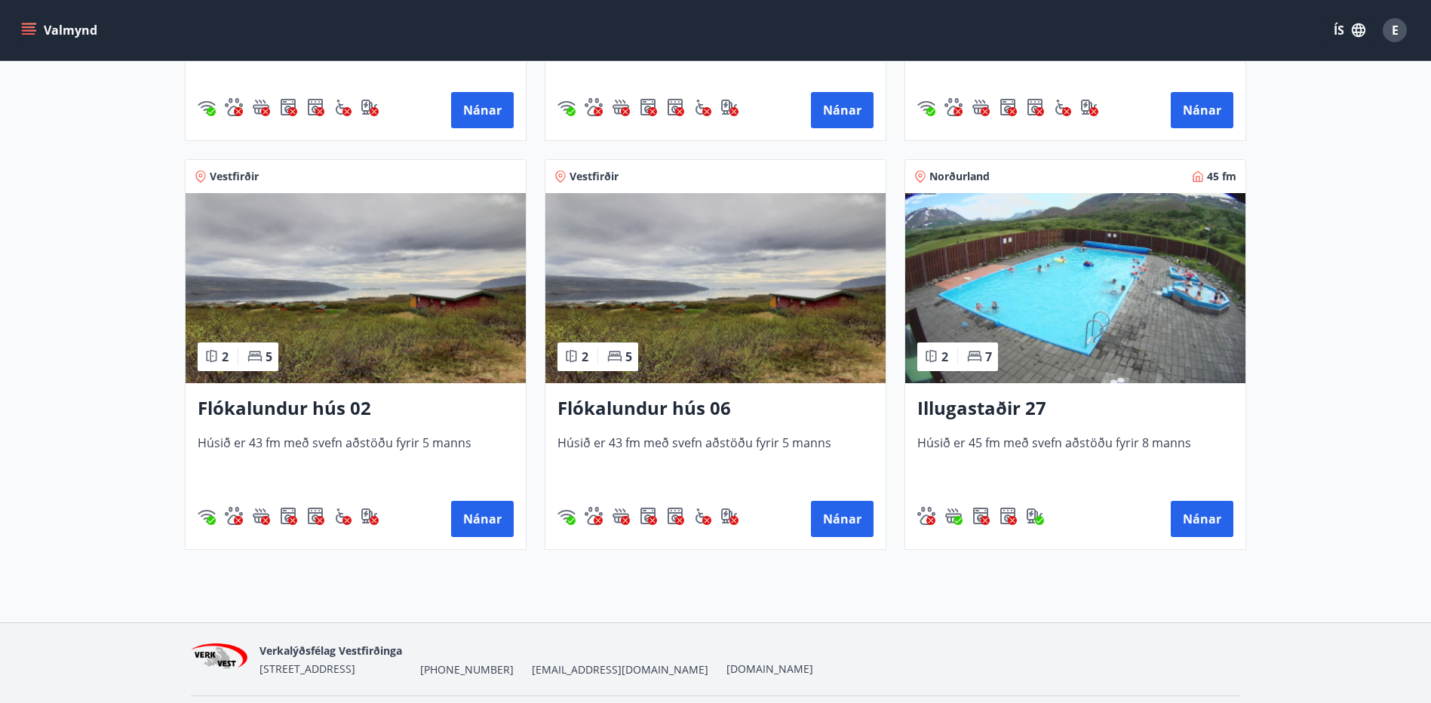
click at [1101, 306] on img at bounding box center [1075, 288] width 340 height 190
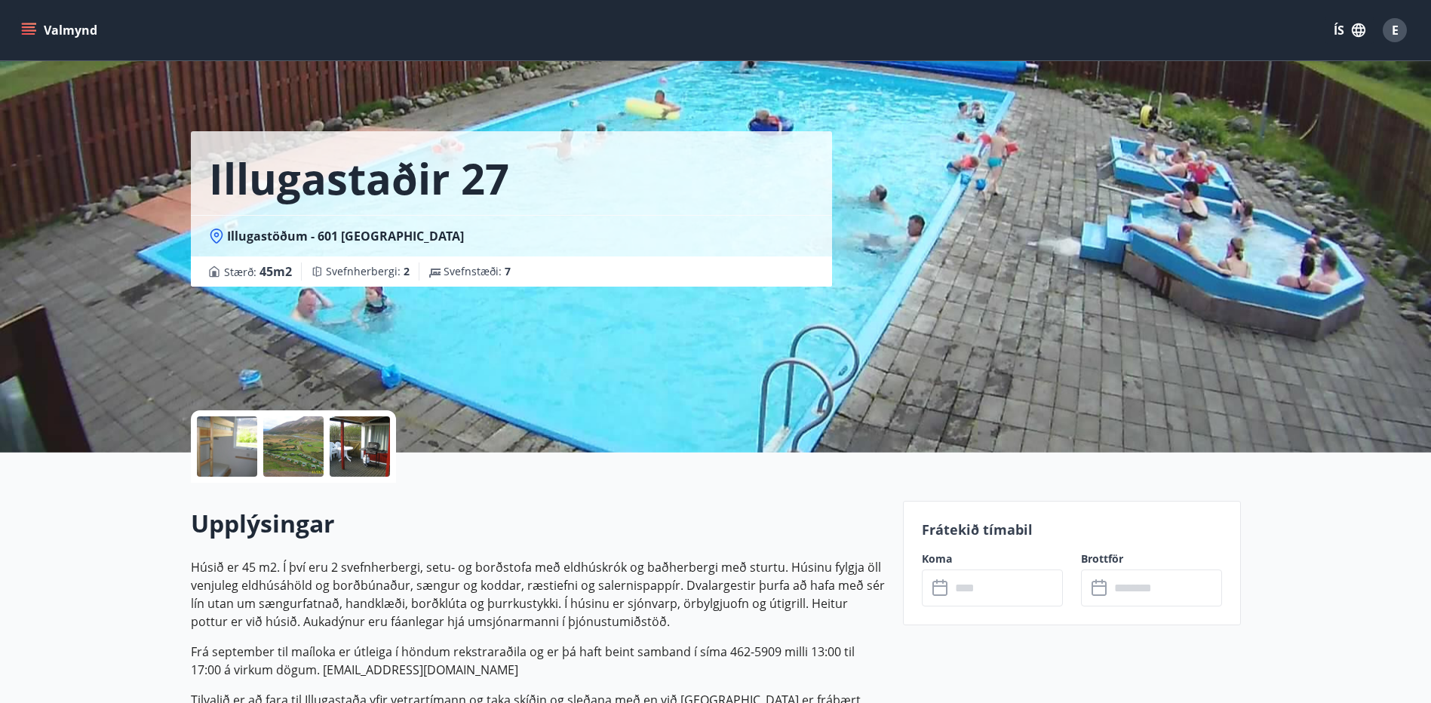
click at [214, 447] on div at bounding box center [227, 446] width 60 height 60
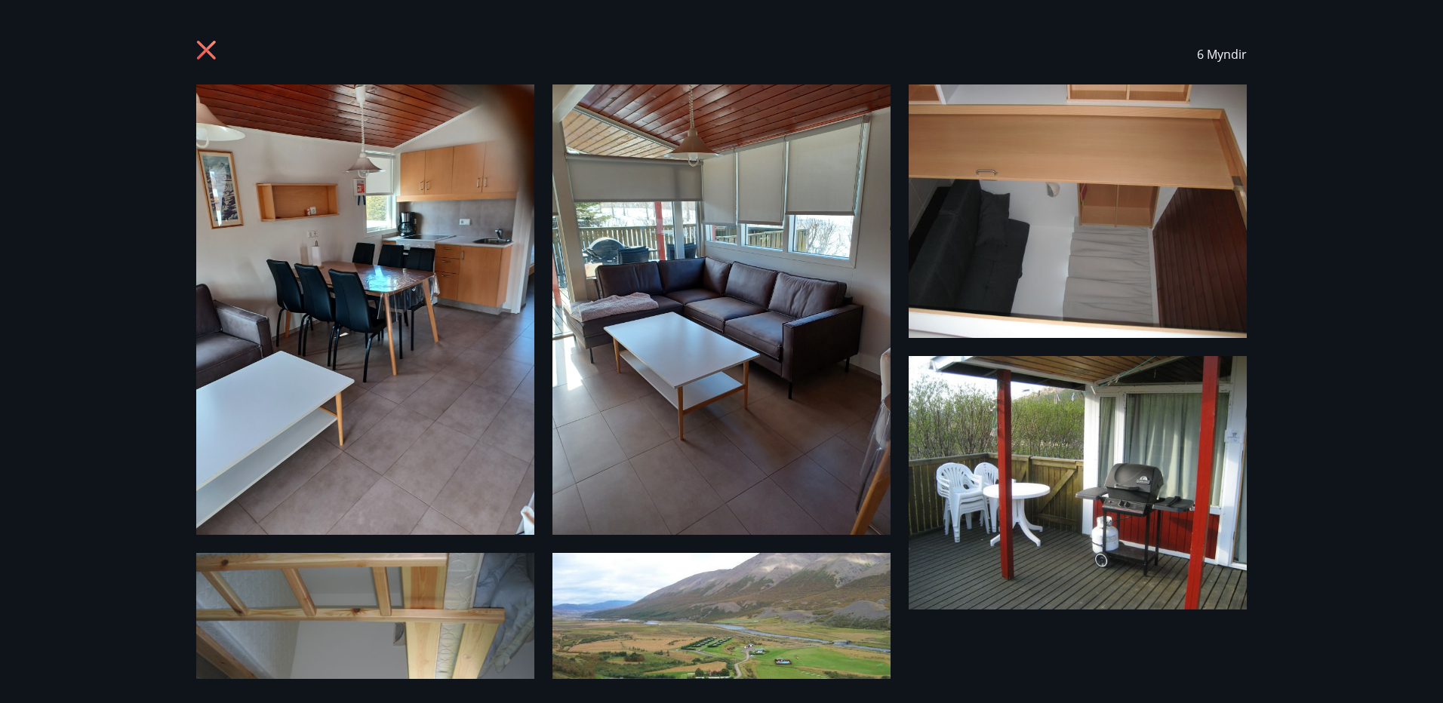
click at [214, 49] on icon at bounding box center [208, 52] width 24 height 24
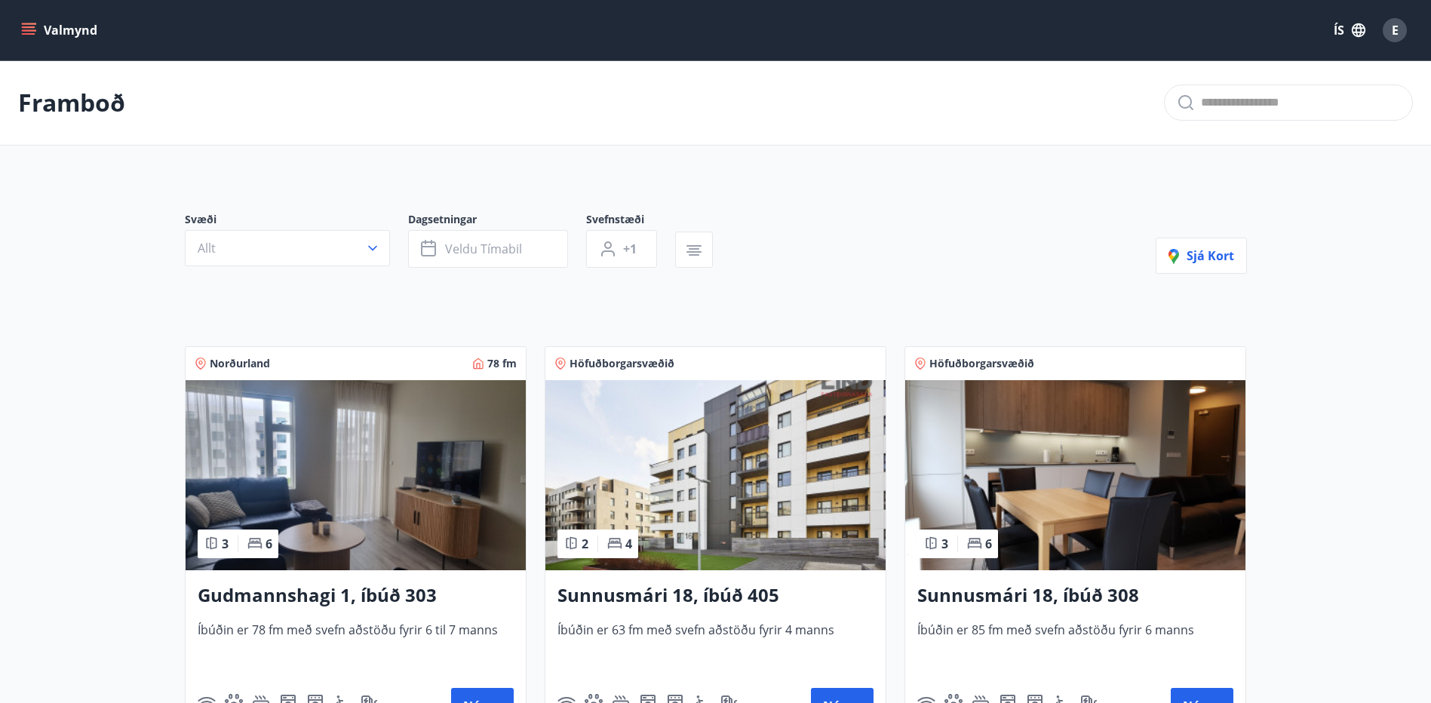
click at [1394, 27] on span "E" at bounding box center [1395, 30] width 7 height 17
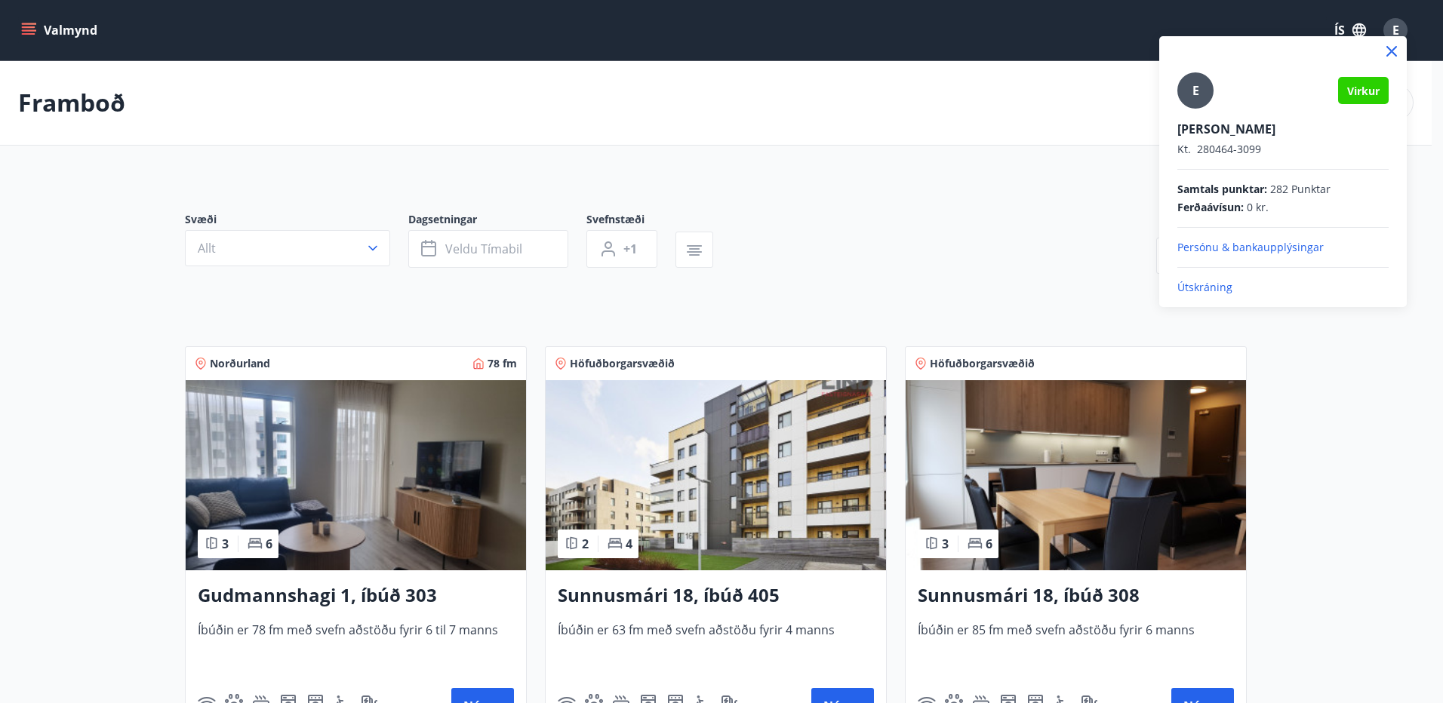
click at [1233, 284] on p "Útskráning" at bounding box center [1282, 287] width 211 height 15
